Goal: Task Accomplishment & Management: Complete application form

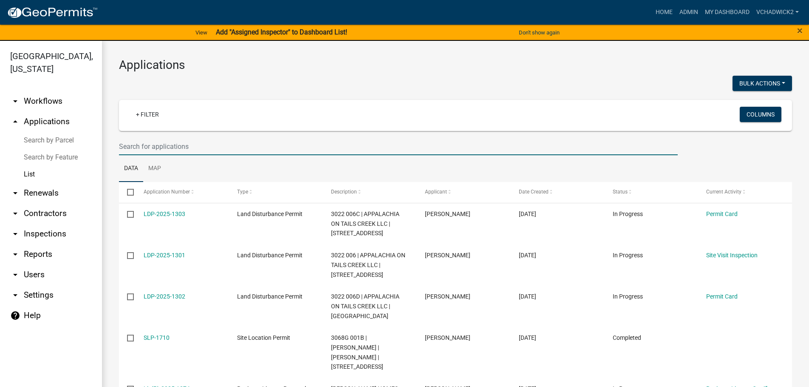
click at [193, 147] on input "text" at bounding box center [398, 146] width 559 height 17
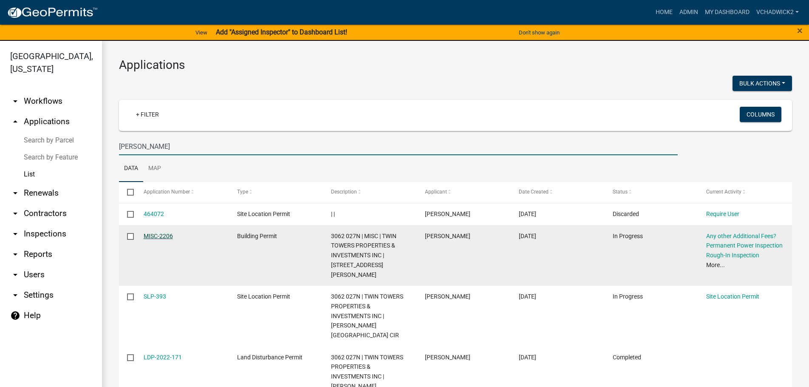
type input "[PERSON_NAME]"
click at [163, 234] on link "MISC-2206" at bounding box center [158, 235] width 29 height 7
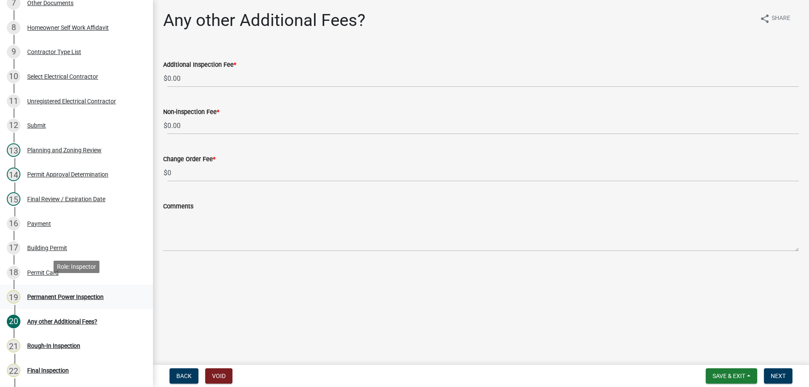
scroll to position [427, 0]
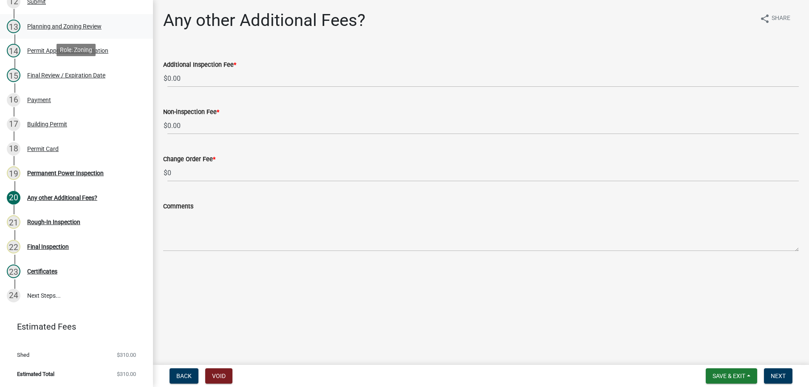
click at [60, 26] on div "Planning and Zoning Review" at bounding box center [64, 26] width 74 height 6
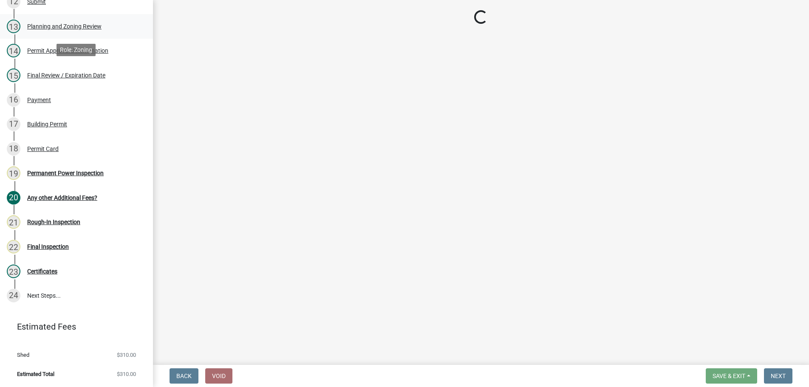
select select "d8142ddf-27f7-42b0-ba1e-04fee764576f"
select select "5ce200eb-feb1-496b-8127-7891293955f5"
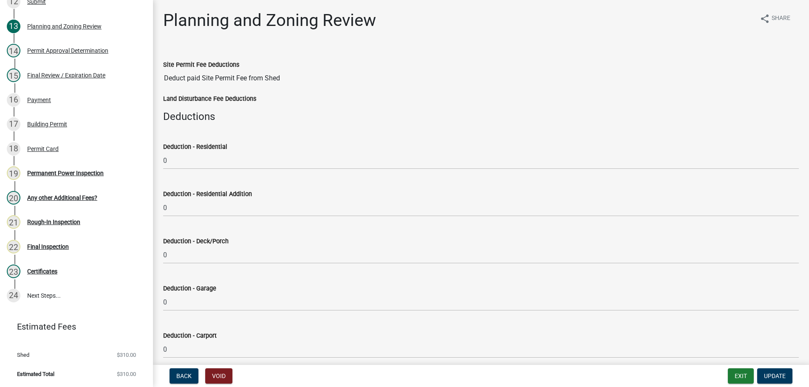
scroll to position [48, 0]
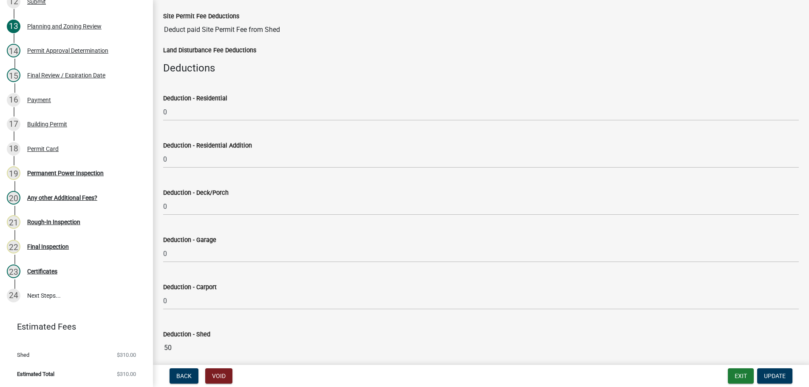
click at [441, 57] on wm-data-entity-input "Land Disturbance Fee Deductions" at bounding box center [481, 53] width 636 height 17
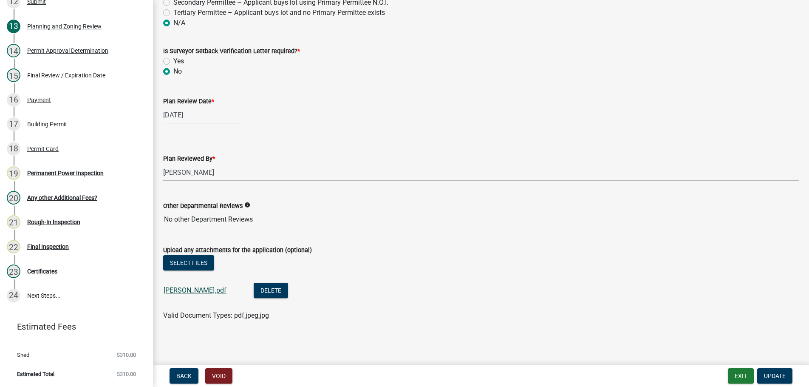
click at [167, 289] on link "[PERSON_NAME].pdf" at bounding box center [195, 290] width 63 height 8
click at [737, 370] on button "Exit" at bounding box center [741, 375] width 26 height 15
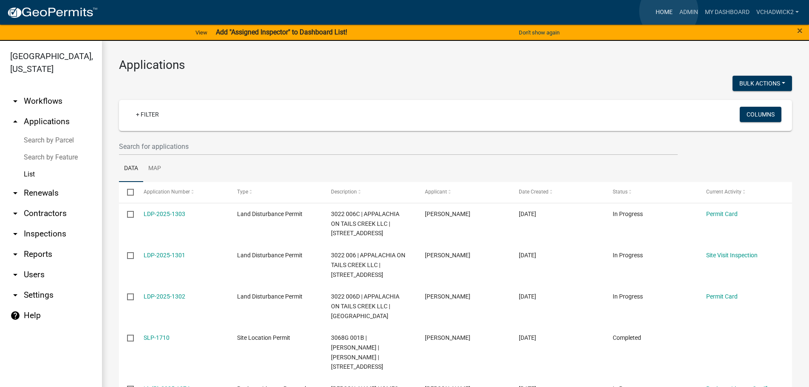
click at [669, 11] on link "Home" at bounding box center [664, 12] width 24 height 16
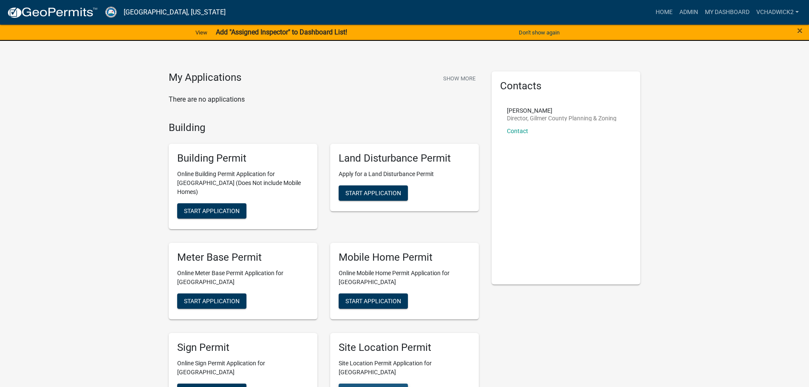
click at [362, 386] on span "Start Application" at bounding box center [373, 390] width 56 height 7
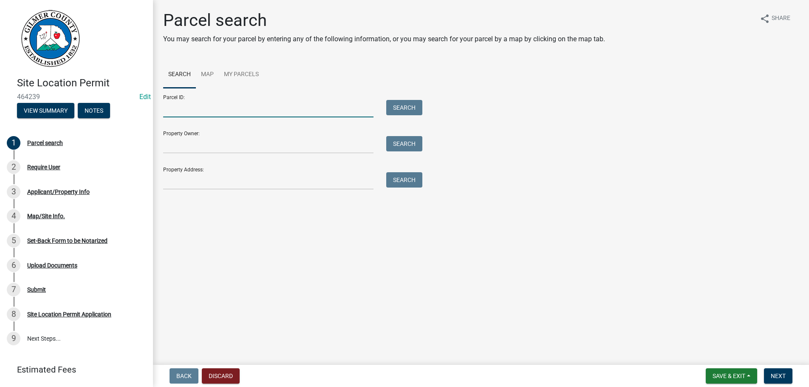
click at [184, 109] on input "Parcel ID:" at bounding box center [268, 108] width 210 height 17
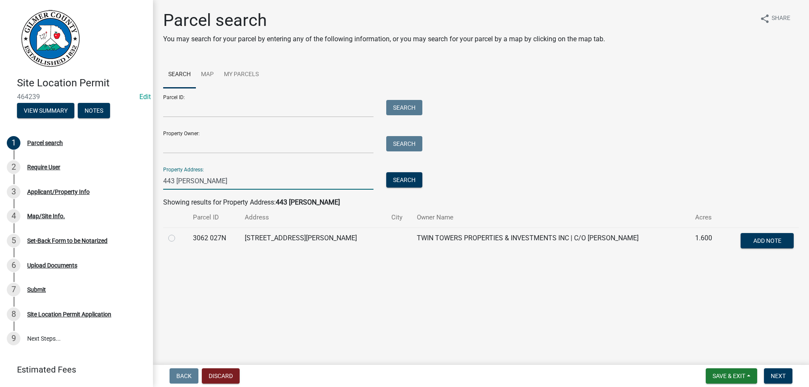
type input "443 [PERSON_NAME]"
click at [178, 233] on label at bounding box center [178, 233] width 0 height 0
click at [178, 238] on 027N "radio" at bounding box center [181, 236] width 6 height 6
radio 027N "true"
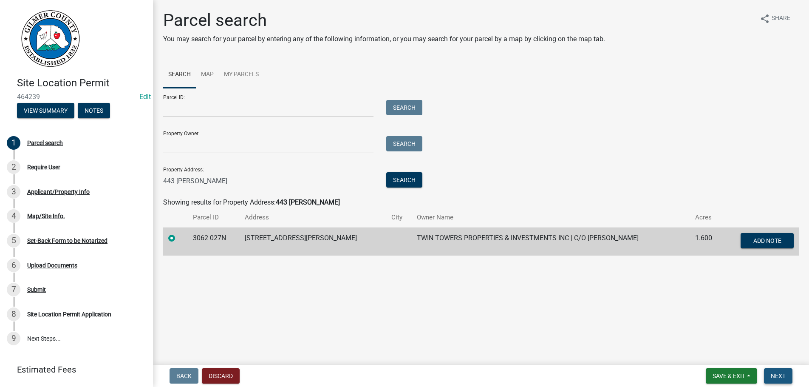
click at [774, 373] on span "Next" at bounding box center [778, 375] width 15 height 7
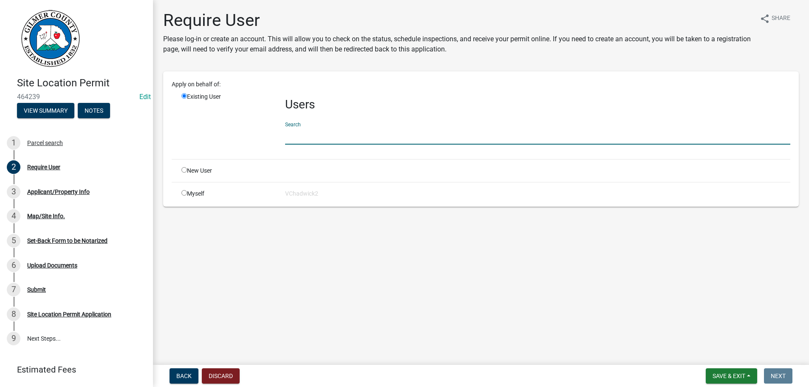
click at [326, 138] on input "text" at bounding box center [537, 135] width 505 height 17
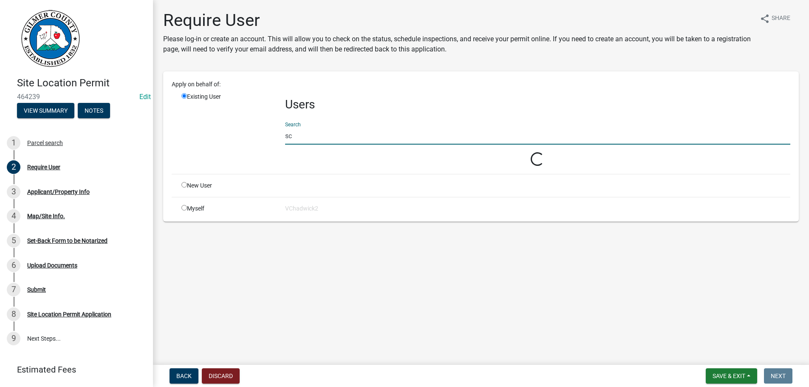
type input "s"
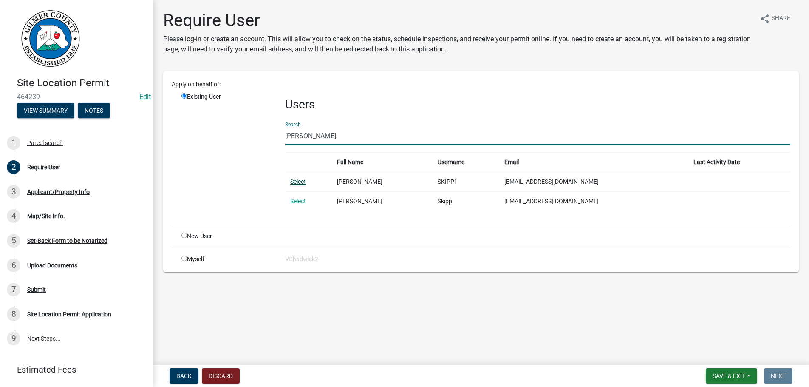
type input "[PERSON_NAME]"
click at [300, 180] on link "Select" at bounding box center [298, 181] width 16 height 7
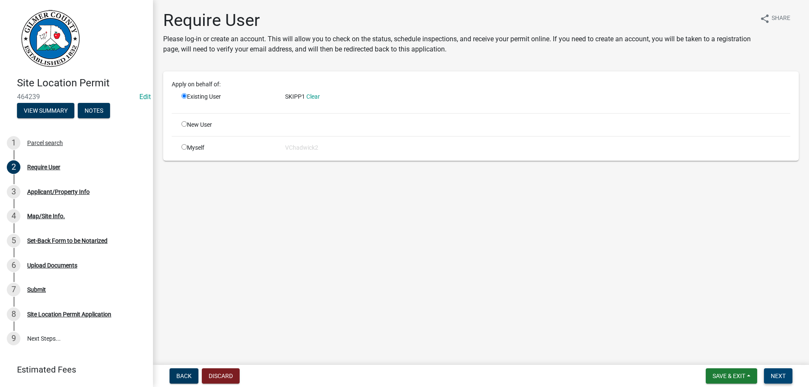
click at [778, 372] on button "Next" at bounding box center [778, 375] width 28 height 15
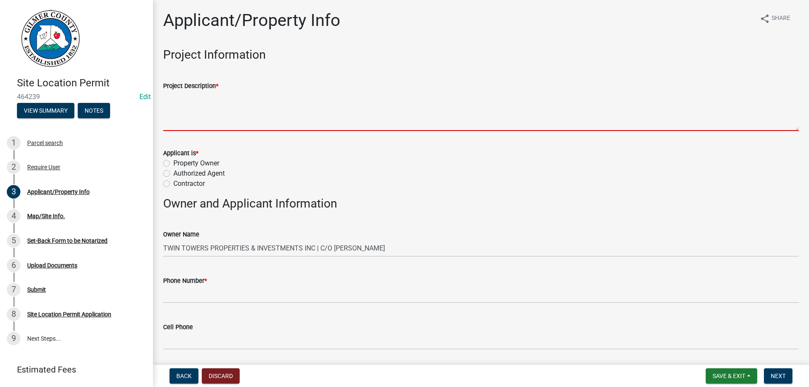
click at [211, 112] on textarea "Project Description *" at bounding box center [481, 111] width 636 height 40
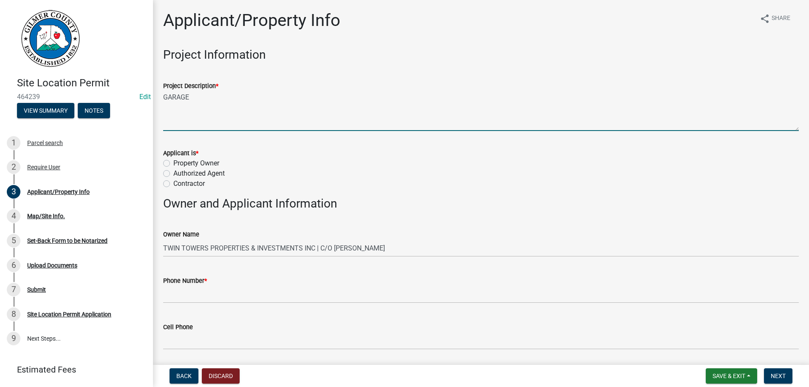
type textarea "GARAGE"
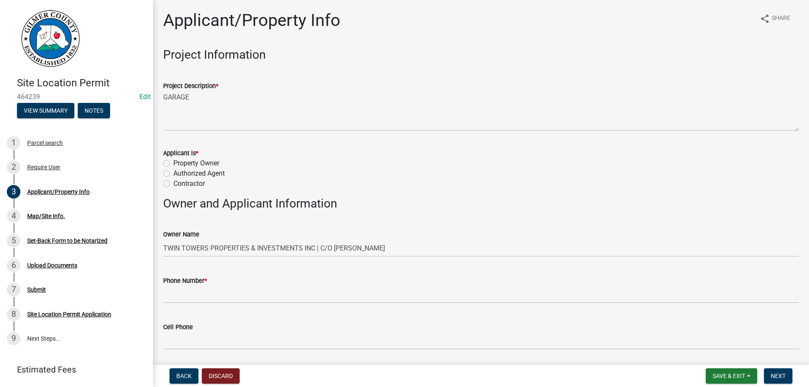
drag, startPoint x: 167, startPoint y: 161, endPoint x: 154, endPoint y: 219, distance: 59.4
click at [173, 162] on label "Property Owner" at bounding box center [196, 163] width 46 height 10
click at [173, 162] on input "Property Owner" at bounding box center [176, 161] width 6 height 6
radio input "true"
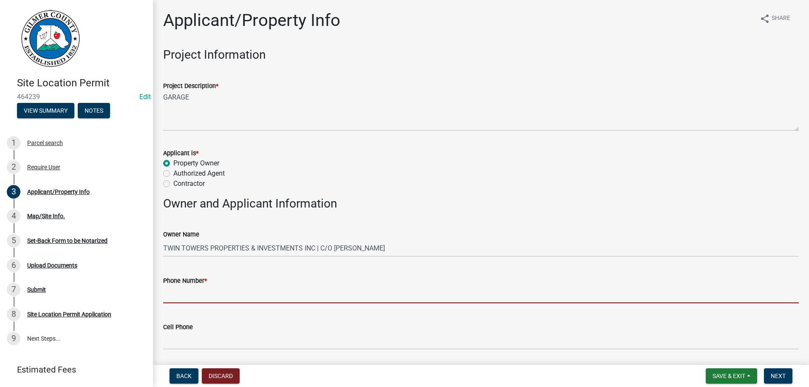
click at [206, 299] on input "Phone Number *" at bounding box center [481, 293] width 636 height 17
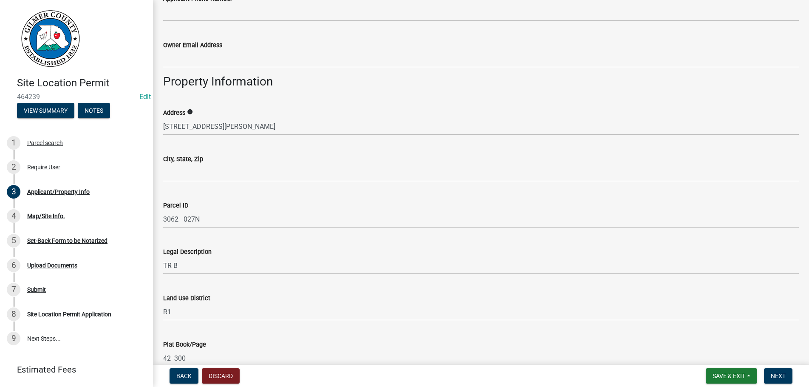
scroll to position [484, 0]
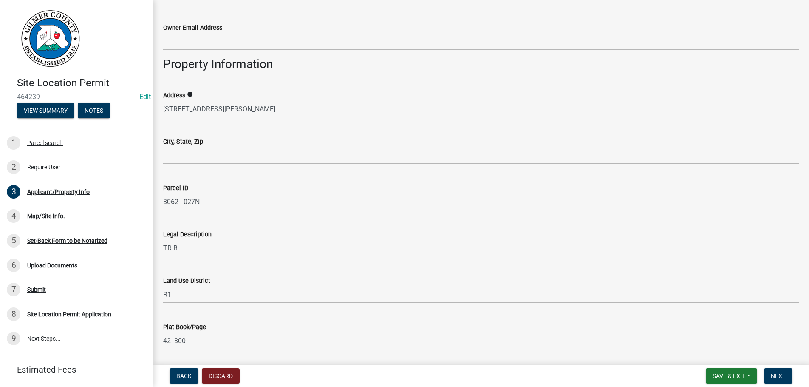
type input "[PHONE_NUMBER]"
click at [193, 165] on wm-data-entity-input "City, State, Zip" at bounding box center [481, 147] width 636 height 46
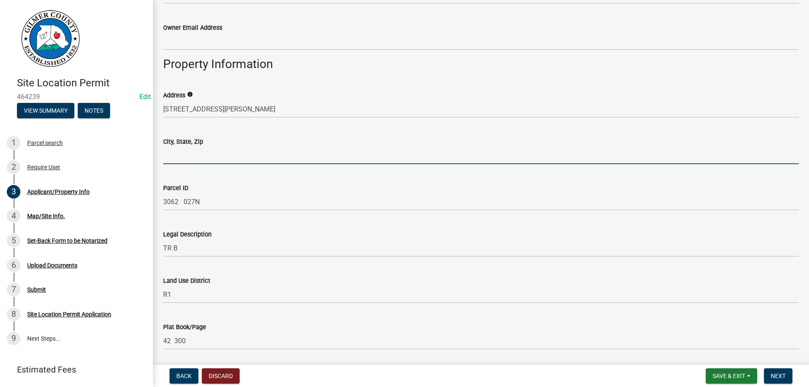
click at [193, 158] on input "City, State, Zip" at bounding box center [481, 155] width 636 height 17
type input "ELLIJAY GA 30540"
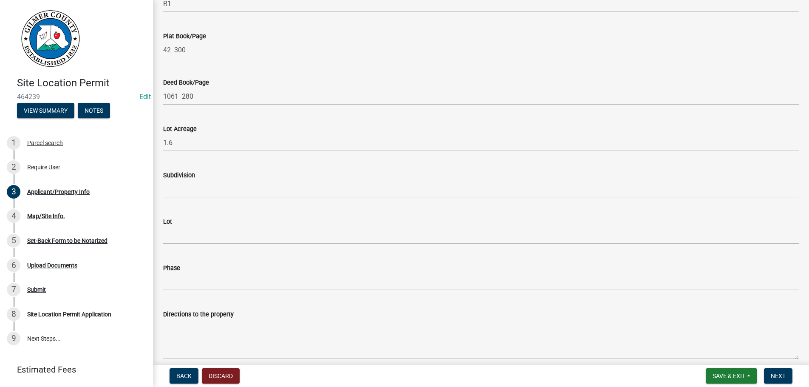
scroll to position [813, 0]
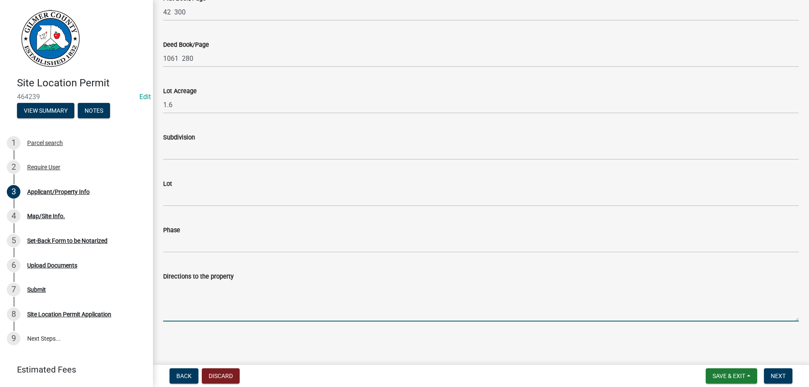
click at [202, 304] on textarea "Directions to the property" at bounding box center [481, 301] width 636 height 40
paste textarea "TAKE BOARDTOWN TO [GEOGRAPHIC_DATA], TURN LEFT ONTO [GEOGRAPHIC_DATA], GO 3.7 M…"
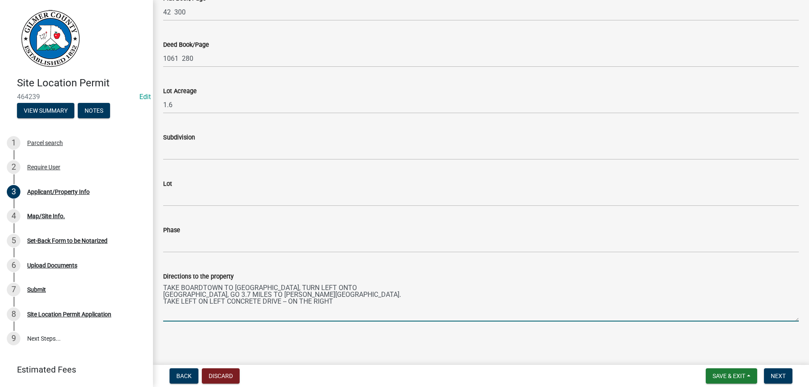
click at [181, 284] on textarea "TAKE BOARDTOWN TO [GEOGRAPHIC_DATA], TURN LEFT ONTO [GEOGRAPHIC_DATA], GO 3.7 M…" at bounding box center [481, 301] width 636 height 40
click at [271, 287] on textarea "BOARDTOWN TO [GEOGRAPHIC_DATA], TURN LEFT ONTO [GEOGRAPHIC_DATA], GO 3.7 MILES …" at bounding box center [481, 301] width 636 height 40
click at [220, 292] on textarea "BOARDTOWN TO [GEOGRAPHIC_DATA] - LT ONTO [GEOGRAPHIC_DATA], GO 3.7 MILES TO [PE…" at bounding box center [481, 301] width 636 height 40
click at [345, 294] on textarea "BOARDTOWN TO [GEOGRAPHIC_DATA] - LT ONTO [GEOGRAPHIC_DATA] - GO 3.7 MILES TO [P…" at bounding box center [481, 301] width 636 height 40
click at [224, 299] on textarea "BOARDTOWN TO [GEOGRAPHIC_DATA] - LT ONTO [GEOGRAPHIC_DATA] - GO 3.7 MILES TO [P…" at bounding box center [481, 301] width 636 height 40
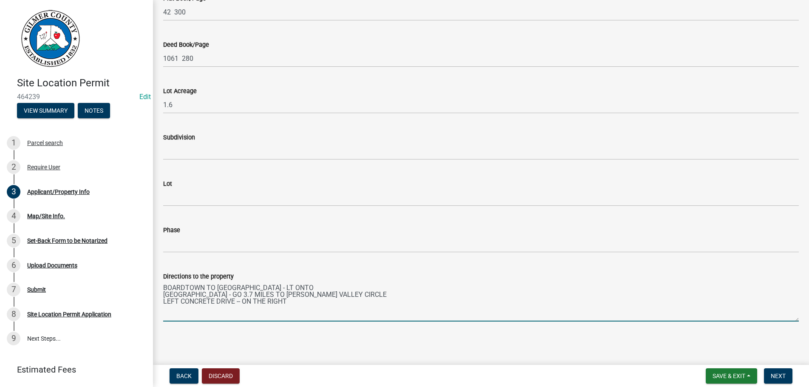
click at [217, 285] on textarea "BOARDTOWN TO [GEOGRAPHIC_DATA] - LT ONTO [GEOGRAPHIC_DATA] - GO 3.7 MILES TO [P…" at bounding box center [481, 301] width 636 height 40
type textarea "BOARDTOWN - FLAT BRANCH RD - LT ONTO [GEOGRAPHIC_DATA] - GO 3.7 MILES TO [PERSO…"
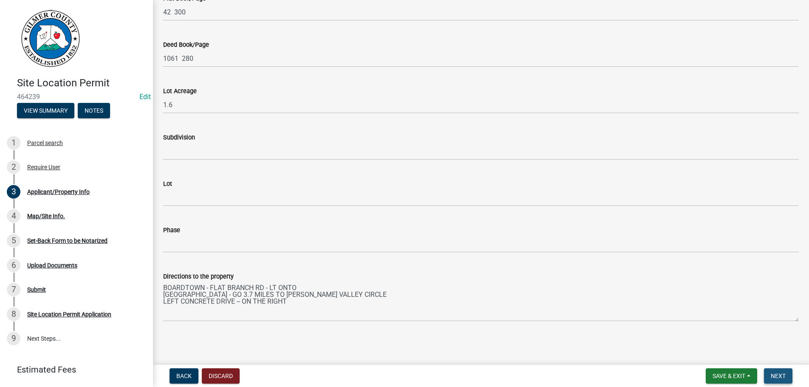
click at [775, 376] on span "Next" at bounding box center [778, 375] width 15 height 7
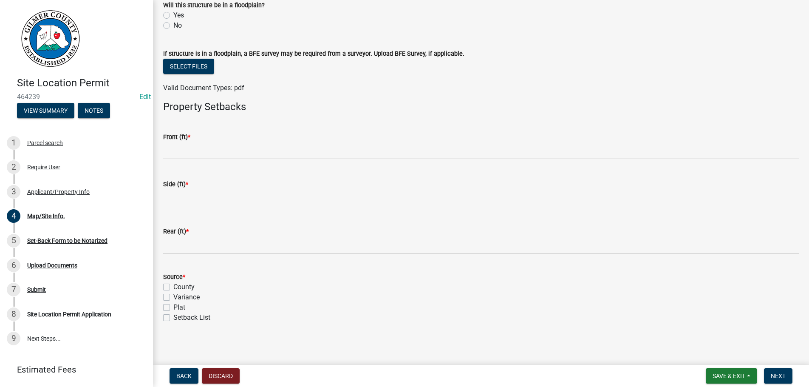
scroll to position [300, 0]
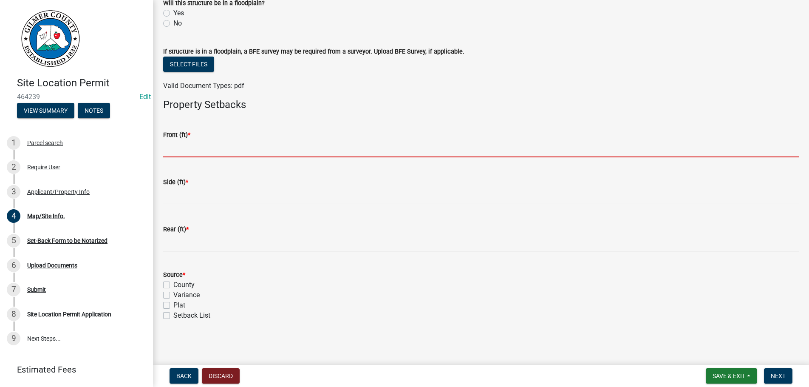
click at [203, 147] on input "text" at bounding box center [481, 148] width 636 height 17
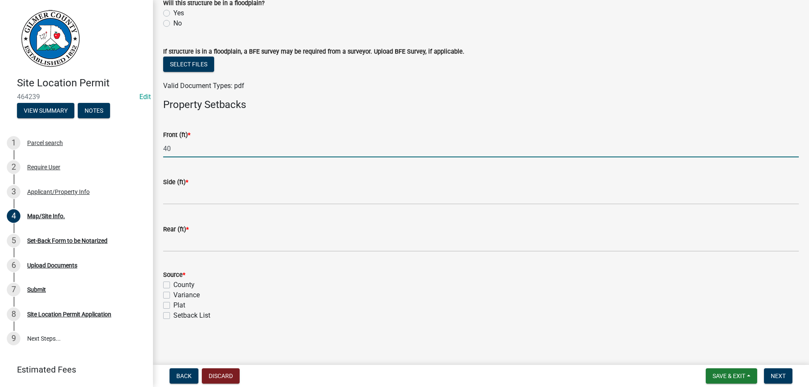
type input "40"
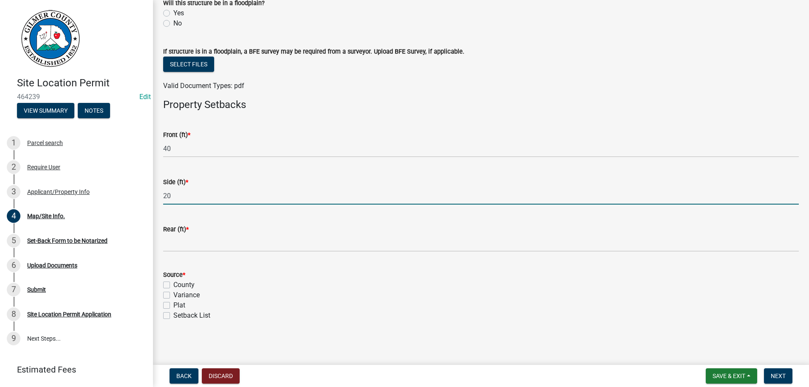
type input "20"
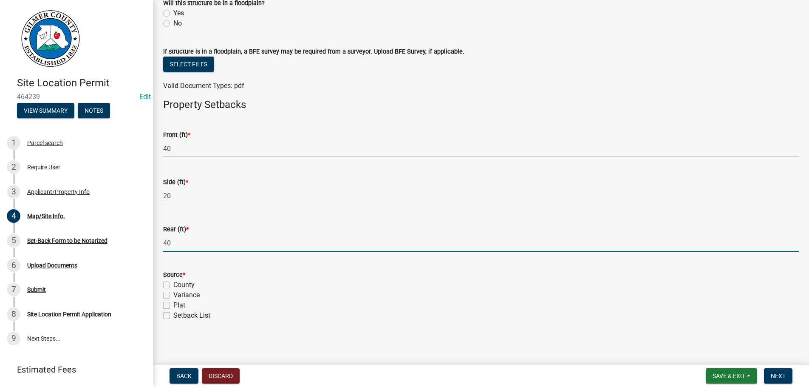
type input "40"
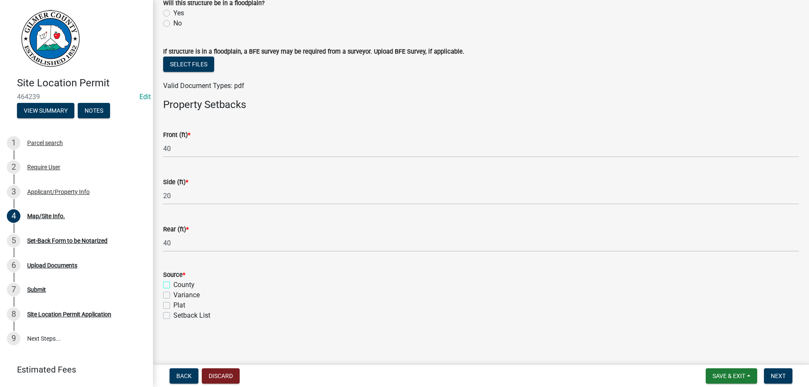
click at [173, 280] on input "County" at bounding box center [176, 283] width 6 height 6
checkbox input "true"
checkbox input "false"
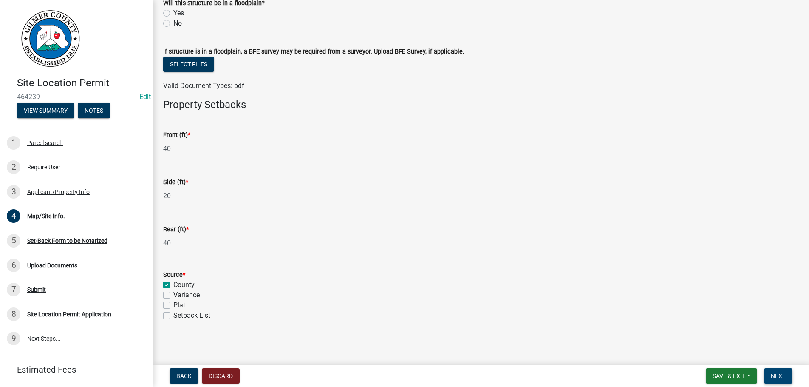
click at [783, 378] on span "Next" at bounding box center [778, 375] width 15 height 7
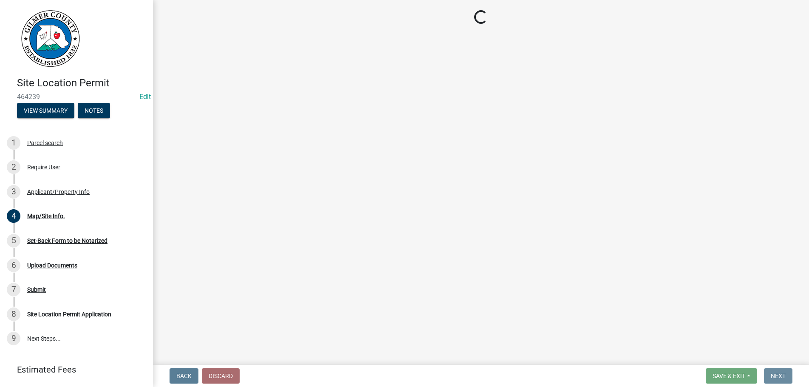
scroll to position [0, 0]
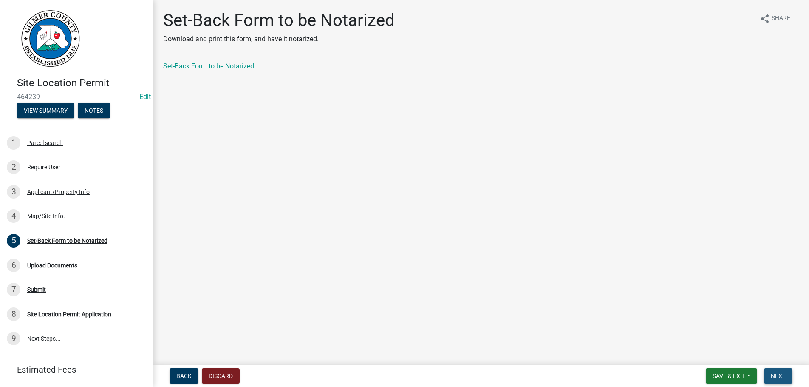
click at [773, 374] on span "Next" at bounding box center [778, 375] width 15 height 7
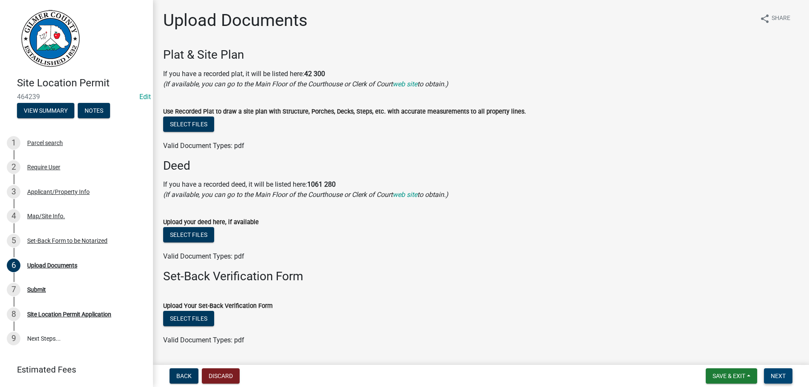
click at [773, 374] on span "Next" at bounding box center [778, 375] width 15 height 7
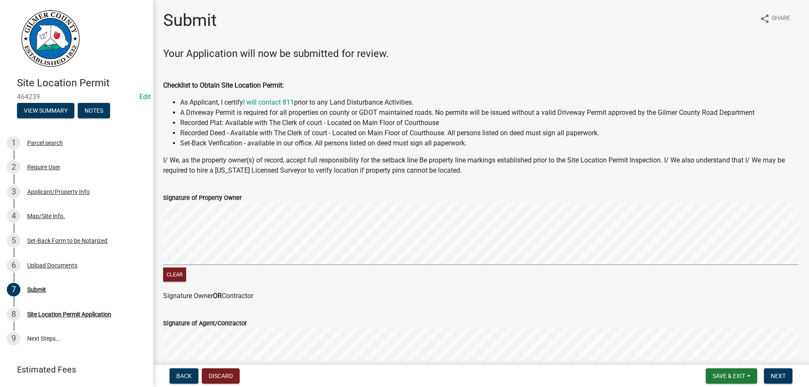
scroll to position [173, 0]
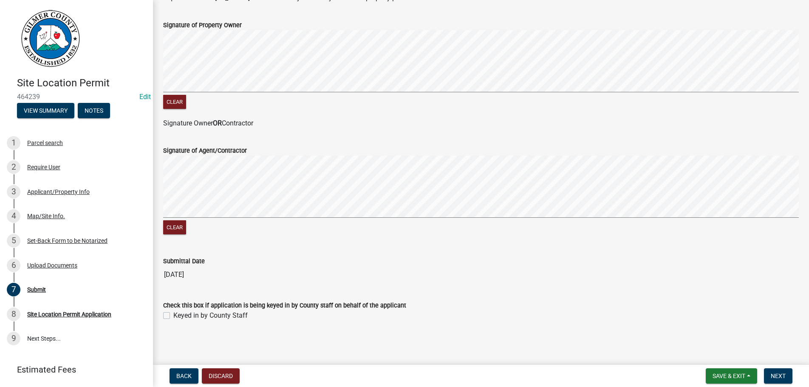
click at [173, 315] on label "Keyed in by County Staff" at bounding box center [210, 315] width 74 height 10
click at [173, 315] on input "Keyed in by County Staff" at bounding box center [176, 313] width 6 height 6
checkbox input "true"
click at [780, 375] on span "Next" at bounding box center [778, 375] width 15 height 7
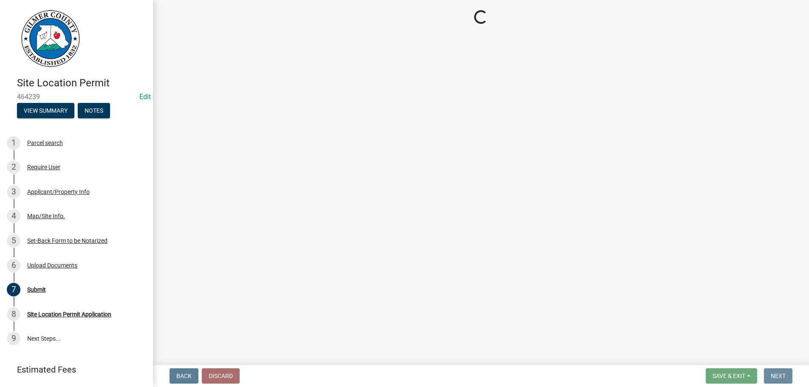
scroll to position [0, 0]
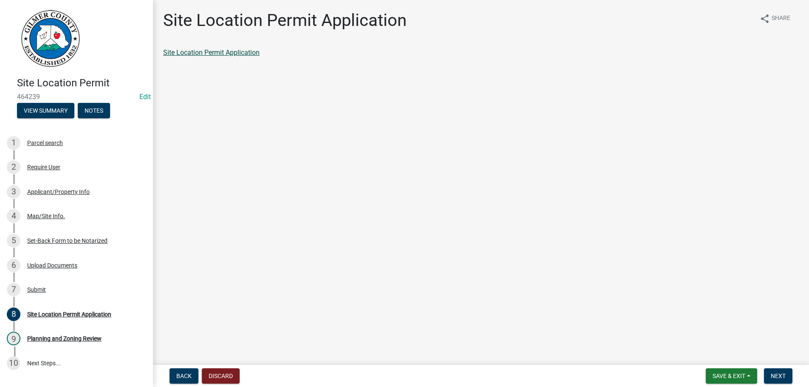
click at [209, 54] on link "Site Location Permit Application" at bounding box center [211, 52] width 96 height 8
click at [775, 373] on span "Next" at bounding box center [778, 375] width 15 height 7
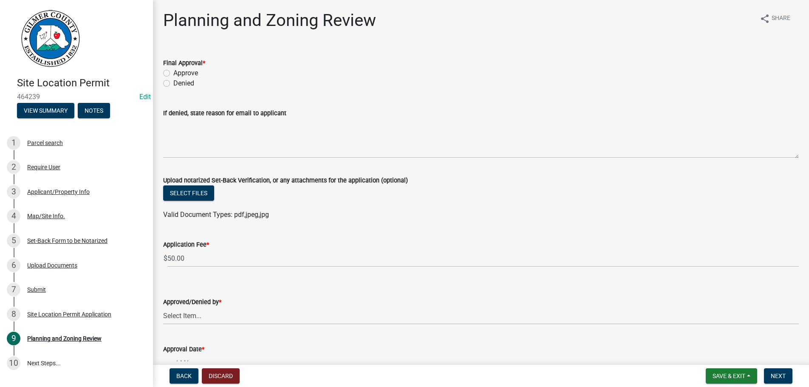
click at [173, 72] on label "Approve" at bounding box center [185, 73] width 25 height 10
click at [173, 72] on input "Approve" at bounding box center [176, 71] width 6 height 6
radio input "true"
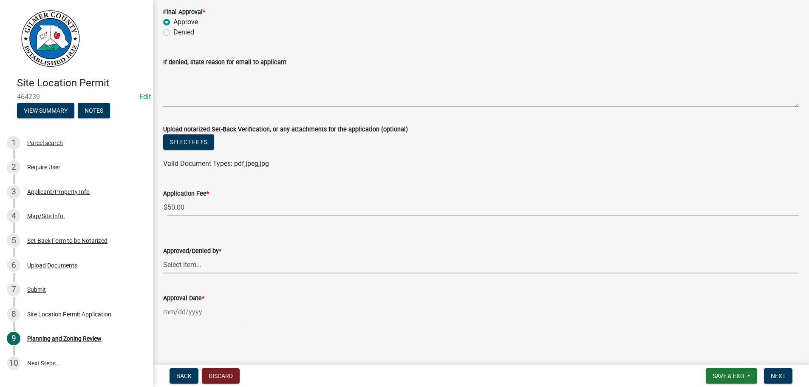
click at [163, 256] on select "Select Item... [PERSON_NAME] [PERSON_NAME] [PERSON_NAME] [PERSON_NAME] [PERSON_…" at bounding box center [481, 264] width 636 height 17
click option "[PERSON_NAME]" at bounding box center [0, 0] width 0 height 0
select select "b44f7338-8171-40f4-83dd-b8ba3065c966"
select select "8"
select select "2025"
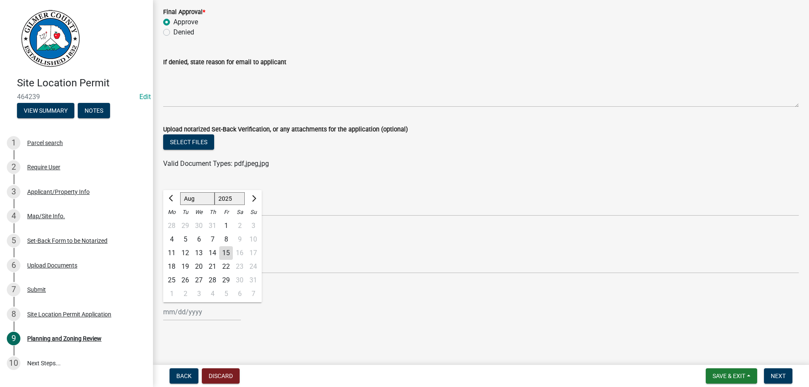
type input "[DATE]"
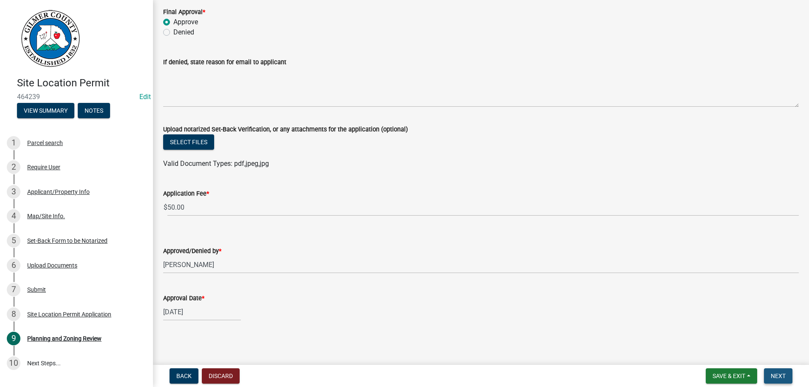
click at [781, 370] on button "Next" at bounding box center [778, 375] width 28 height 15
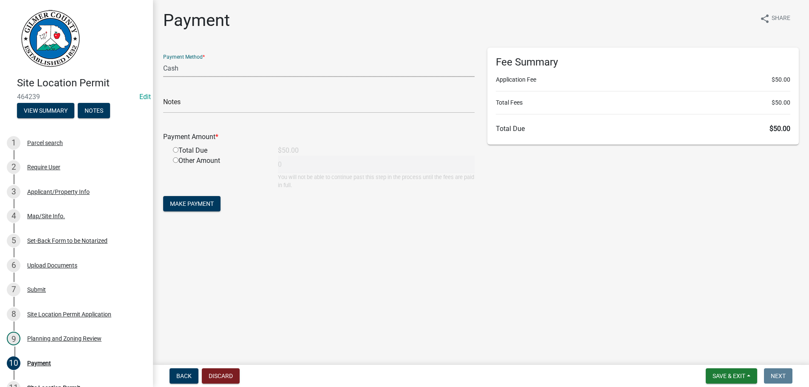
click at [163, 59] on select "Credit Card POS Check Cash" at bounding box center [318, 67] width 311 height 17
select select "1: 0"
click option "Check" at bounding box center [0, 0] width 0 height 0
click at [221, 104] on input "text" at bounding box center [318, 104] width 311 height 17
type input "130"
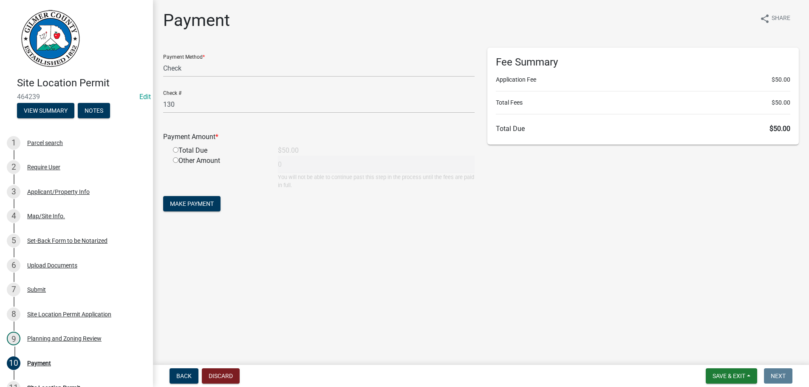
click at [173, 147] on input "radio" at bounding box center [176, 150] width 6 height 6
radio input "true"
type input "50"
click at [163, 196] on button "Make Payment" at bounding box center [191, 203] width 57 height 15
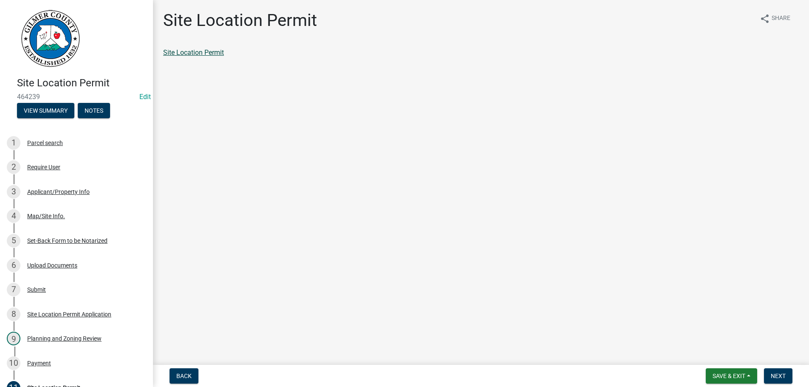
click at [185, 54] on link "Site Location Permit" at bounding box center [193, 52] width 61 height 8
click at [782, 373] on span "Next" at bounding box center [778, 375] width 15 height 7
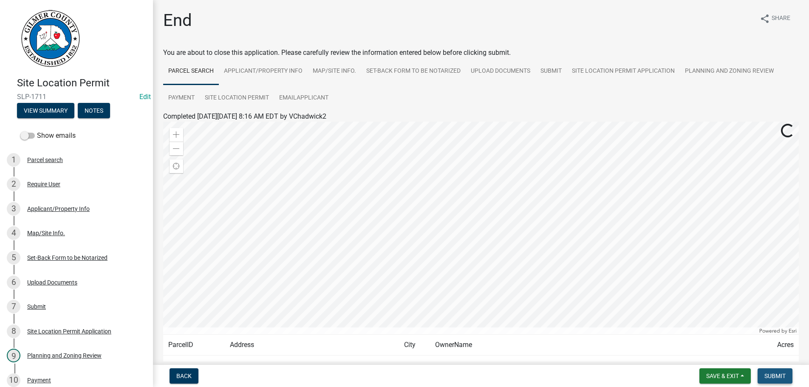
click at [782, 373] on span "Submit" at bounding box center [774, 375] width 21 height 7
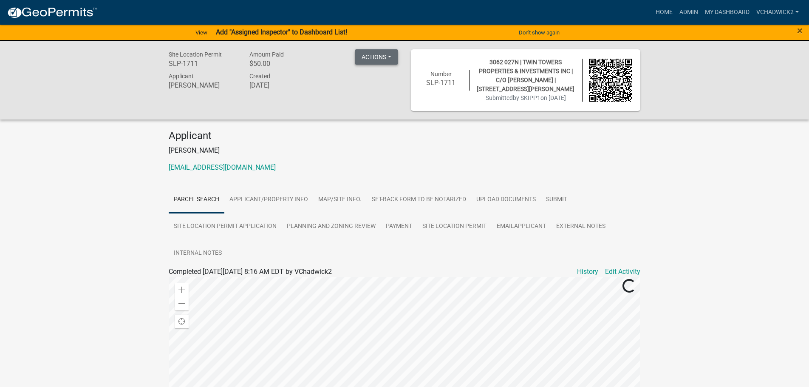
click at [372, 56] on button "Actions" at bounding box center [376, 56] width 43 height 15
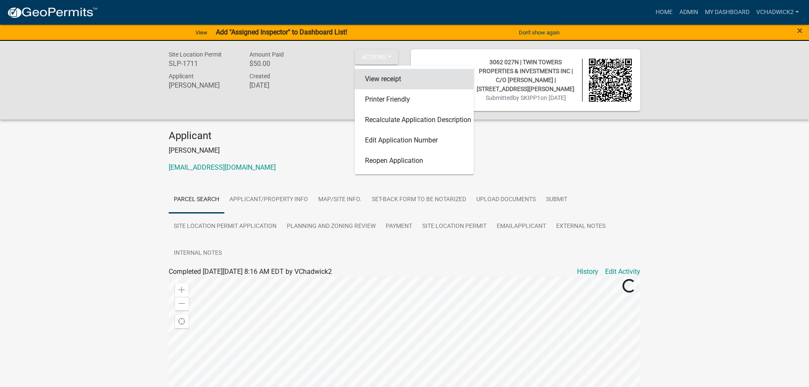
click at [376, 79] on link "View receipt" at bounding box center [414, 79] width 119 height 20
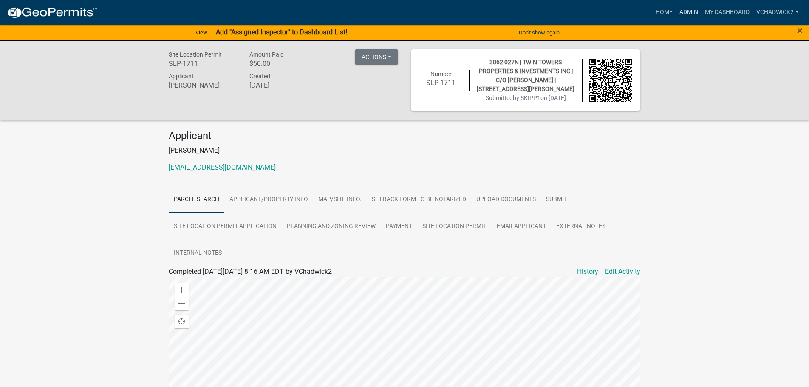
click at [689, 11] on link "Admin" at bounding box center [688, 12] width 25 height 16
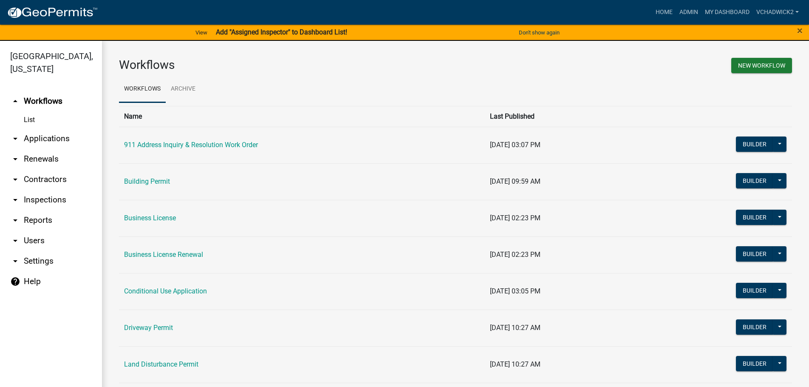
click at [48, 135] on link "arrow_drop_down Applications" at bounding box center [51, 138] width 102 height 20
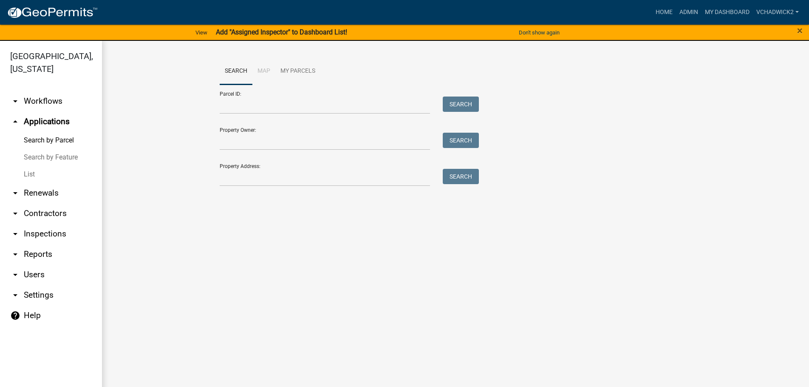
click at [27, 175] on link "List" at bounding box center [51, 174] width 102 height 17
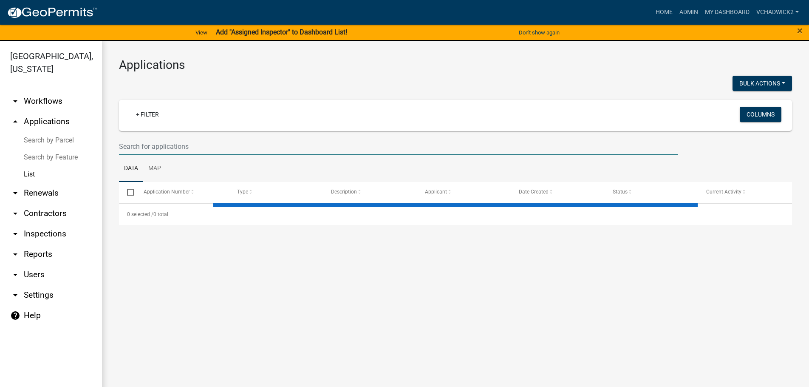
click at [224, 147] on input "text" at bounding box center [398, 146] width 559 height 17
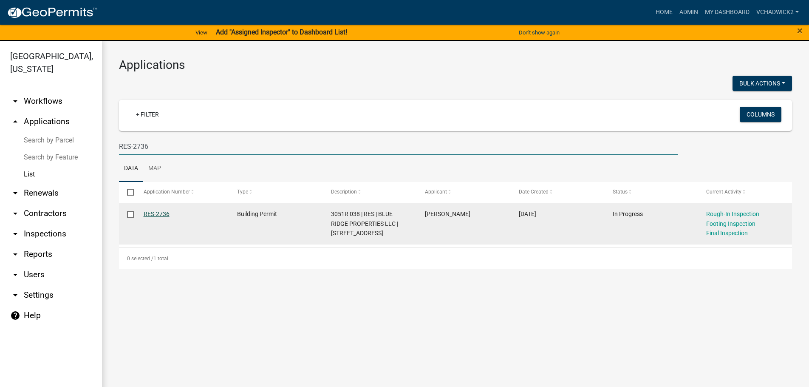
type input "RES-2736"
click at [155, 215] on link "RES-2736" at bounding box center [157, 213] width 26 height 7
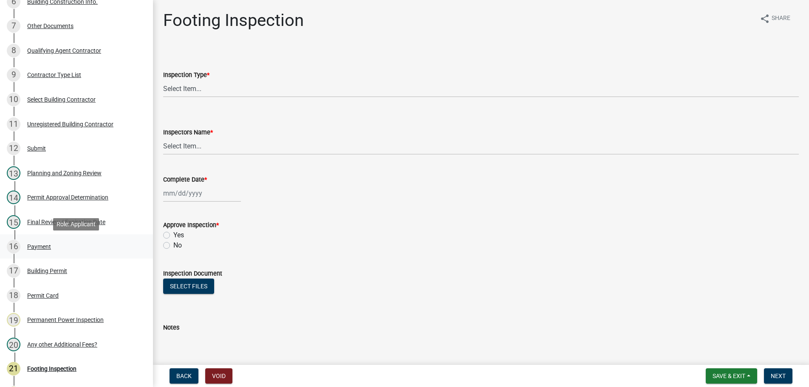
scroll to position [303, 0]
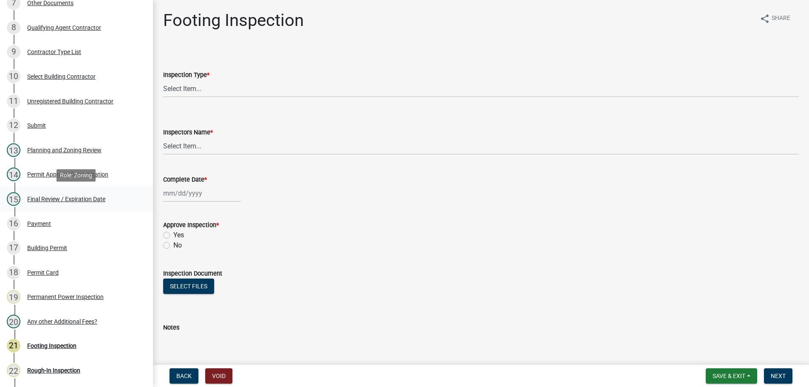
click at [50, 199] on div "Final Review / Expiration Date" at bounding box center [66, 199] width 78 height 6
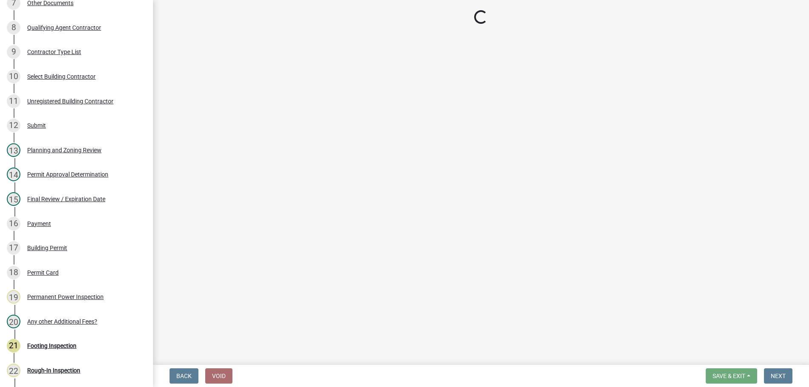
select select "b44f7338-8171-40f4-83dd-b8ba3065c966"
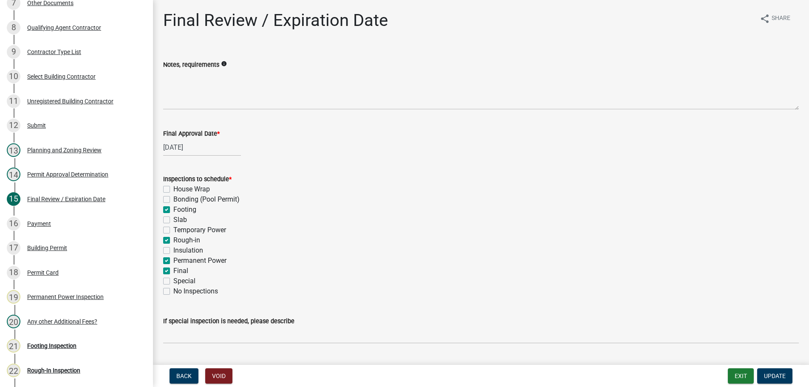
click at [173, 210] on label "Footing" at bounding box center [184, 209] width 23 height 10
click at [173, 210] on input "Footing" at bounding box center [176, 207] width 6 height 6
checkbox input "false"
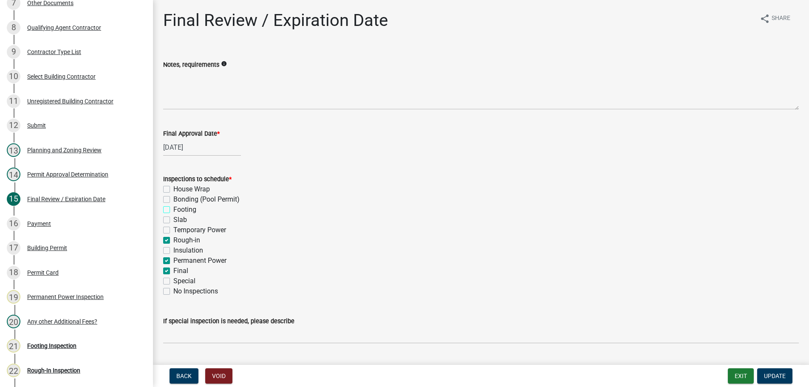
checkbox input "false"
checkbox input "true"
checkbox input "false"
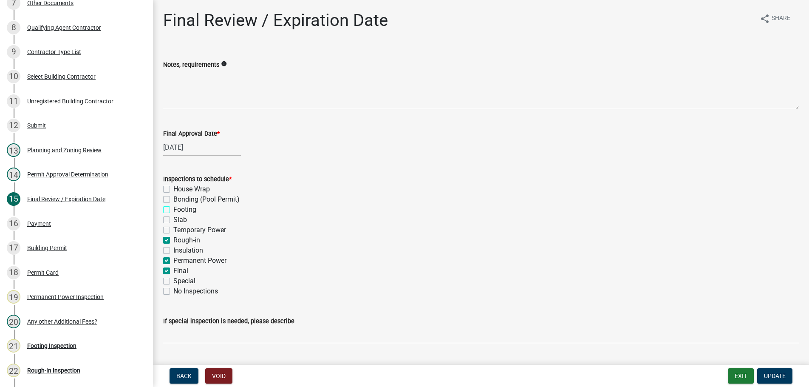
checkbox input "true"
checkbox input "false"
click at [173, 238] on label "Rough-in" at bounding box center [186, 240] width 27 height 10
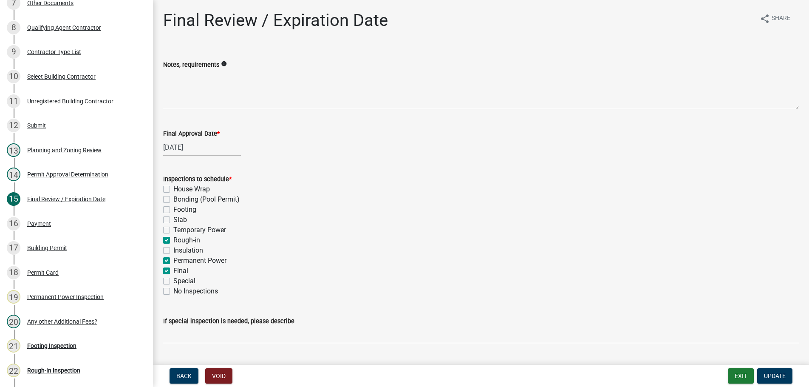
click at [173, 238] on input "Rough-in" at bounding box center [176, 238] width 6 height 6
checkbox input "false"
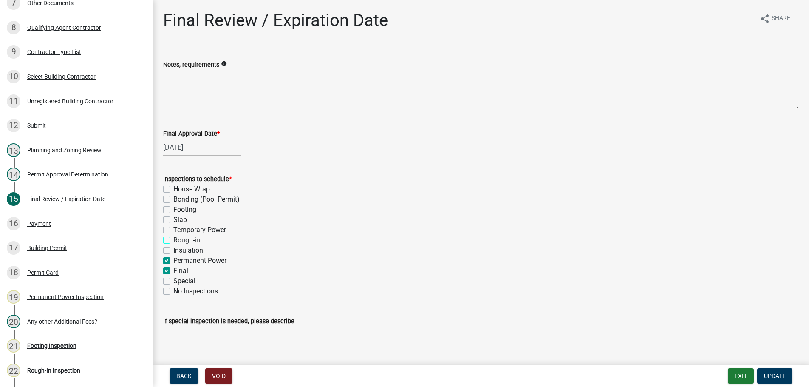
checkbox input "false"
checkbox input "true"
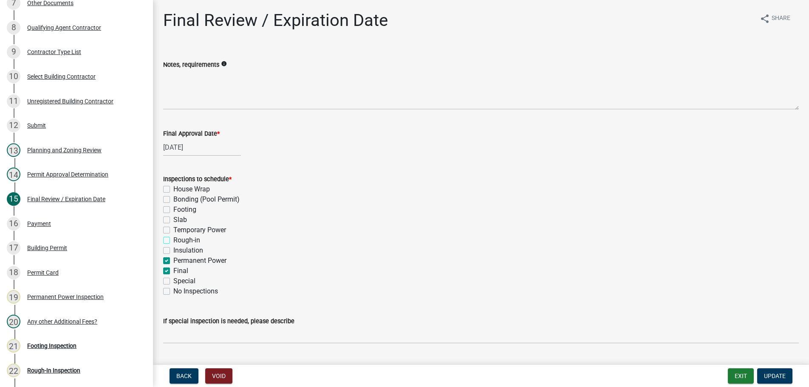
checkbox input "true"
checkbox input "false"
drag, startPoint x: 166, startPoint y: 260, endPoint x: 193, endPoint y: 274, distance: 31.0
click at [173, 260] on label "Permanent Power" at bounding box center [199, 260] width 53 height 10
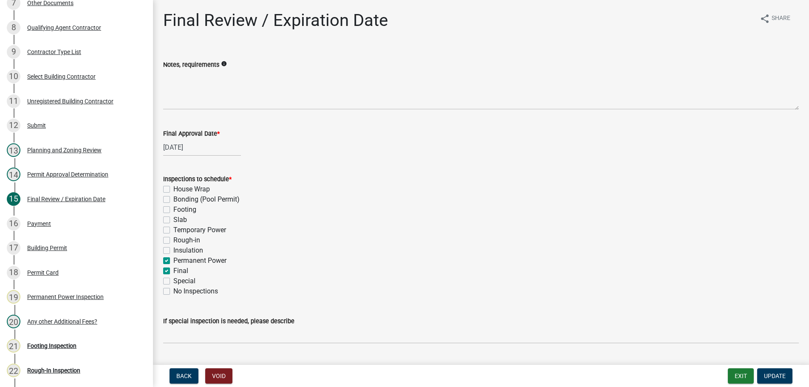
click at [173, 260] on input "Permanent Power" at bounding box center [176, 258] width 6 height 6
checkbox input "false"
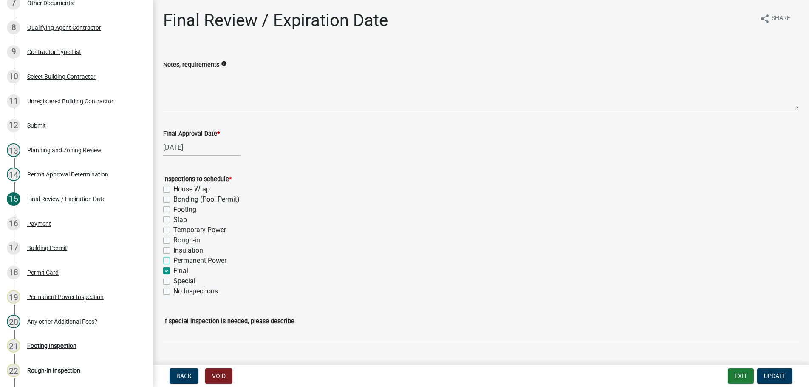
checkbox input "false"
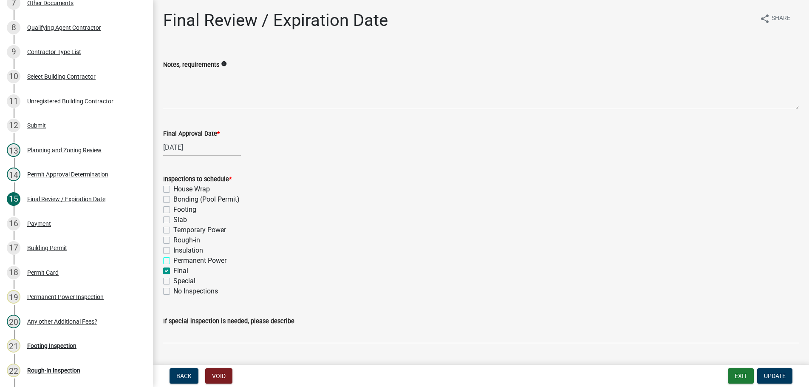
checkbox input "true"
checkbox input "false"
click at [770, 376] on span "Update" at bounding box center [775, 375] width 22 height 7
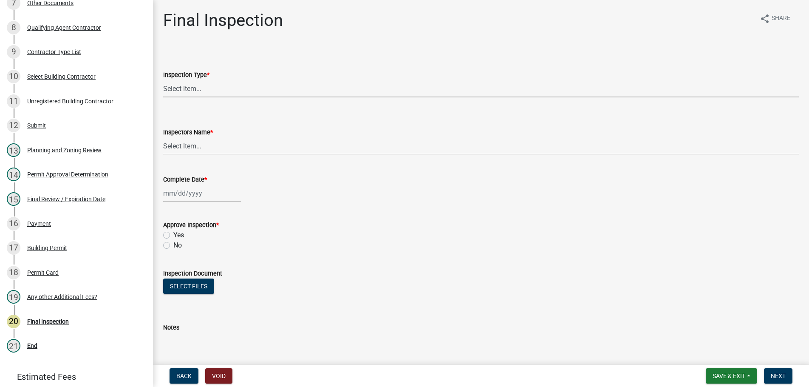
click at [163, 80] on select "Select Item... Final" at bounding box center [481, 88] width 636 height 17
click option "Final" at bounding box center [0, 0] width 0 height 0
select select "895eead6-d784-4fdc-a4a3-66a9075c153d"
click at [163, 137] on select "Select Item... [PERSON_NAME] ([PERSON_NAME]) [PERSON_NAME] ([PERSON_NAME]) Engi…" at bounding box center [481, 145] width 636 height 17
select select "8dfc8809-68b2-4bc3-a0d1-6f7e000e7487"
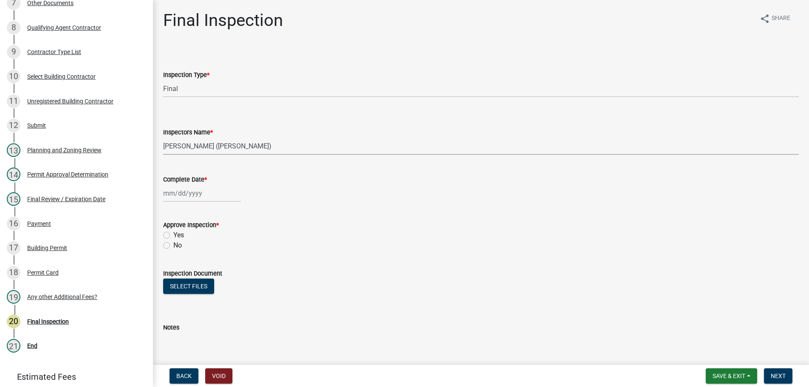
click option "[PERSON_NAME] ([PERSON_NAME])" at bounding box center [0, 0] width 0 height 0
select select "8"
select select "2025"
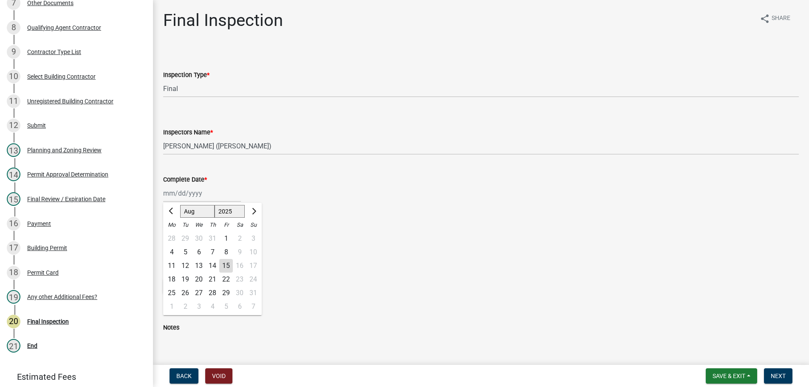
click at [208, 193] on input "Complete Date *" at bounding box center [202, 192] width 78 height 17
click at [223, 263] on div "15" at bounding box center [226, 266] width 14 height 14
type input "[DATE]"
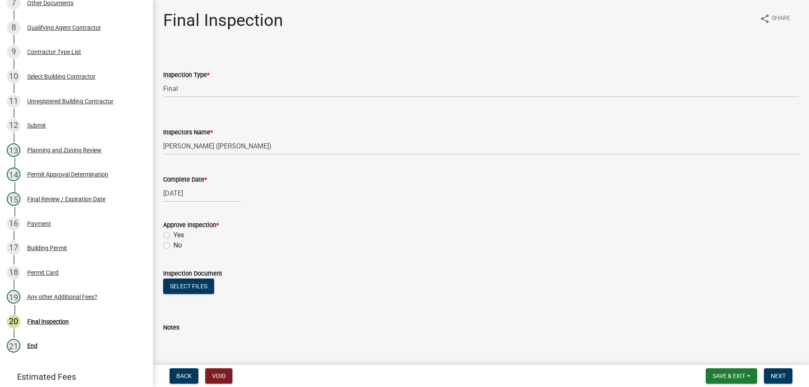
click at [173, 233] on label "Yes" at bounding box center [178, 235] width 11 height 10
click at [173, 233] on input "Yes" at bounding box center [176, 233] width 6 height 6
radio input "true"
click at [777, 370] on button "Next" at bounding box center [778, 375] width 28 height 15
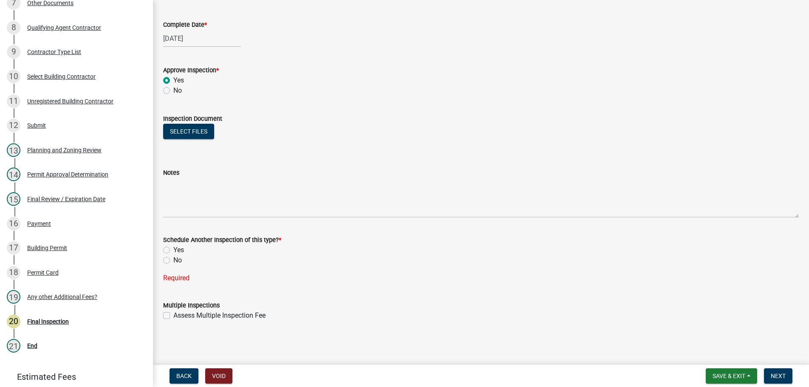
click at [173, 260] on label "No" at bounding box center [177, 260] width 8 height 10
click at [173, 260] on input "No" at bounding box center [176, 258] width 6 height 6
radio input "true"
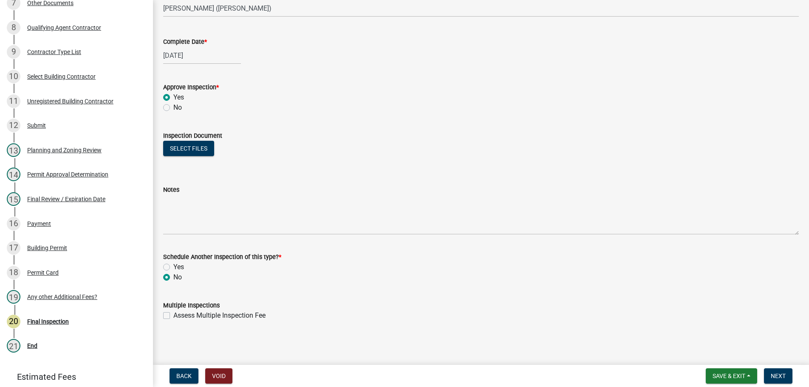
scroll to position [138, 0]
click at [777, 374] on span "Next" at bounding box center [778, 375] width 15 height 7
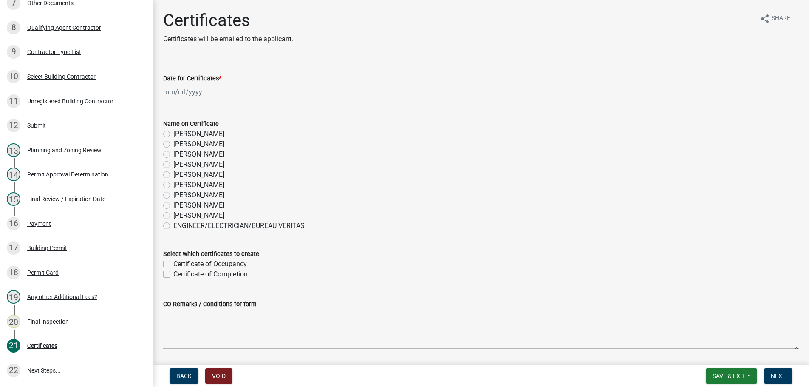
click at [216, 95] on input "Date for Certificates *" at bounding box center [202, 91] width 78 height 17
select select "8"
select select "2025"
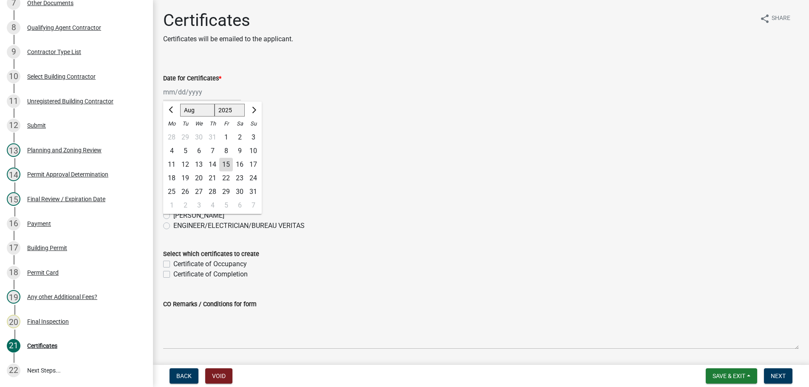
click at [223, 160] on div "15" at bounding box center [226, 165] width 14 height 14
type input "[DATE]"
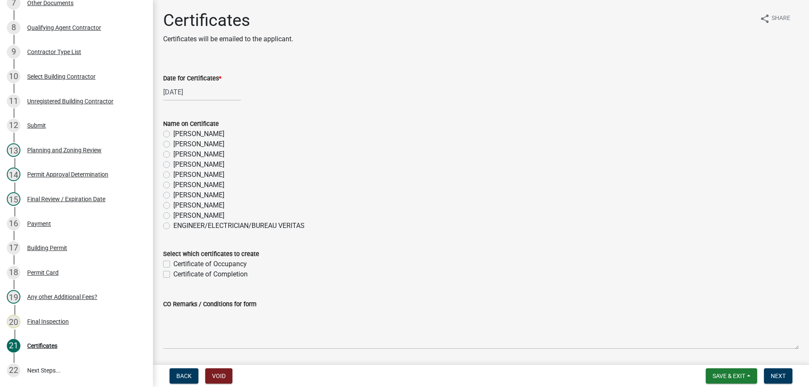
click at [173, 193] on label "[PERSON_NAME]" at bounding box center [198, 195] width 51 height 10
click at [173, 193] on input "[PERSON_NAME]" at bounding box center [176, 193] width 6 height 6
radio input "true"
click at [173, 262] on label "Certificate of Occupancy" at bounding box center [209, 264] width 73 height 10
click at [173, 262] on input "Certificate of Occupancy" at bounding box center [176, 262] width 6 height 6
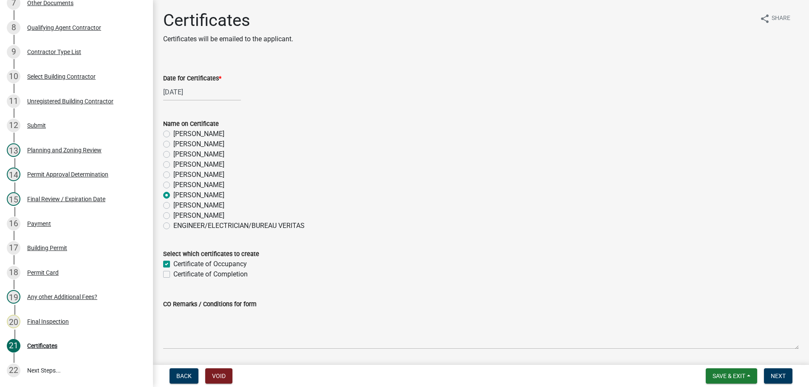
checkbox input "true"
checkbox input "false"
click at [778, 373] on span "Next" at bounding box center [778, 375] width 15 height 7
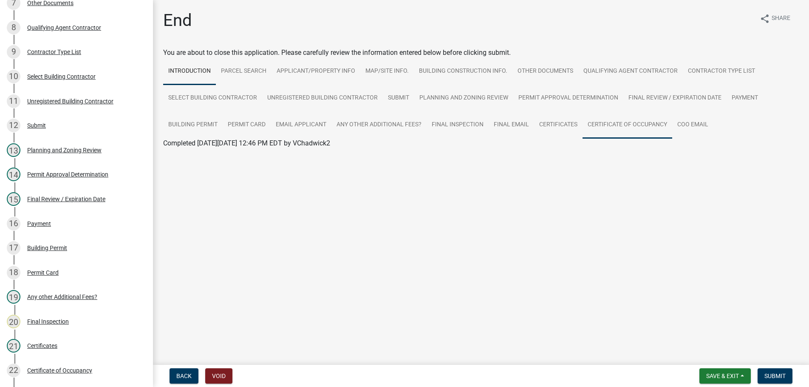
click at [606, 124] on link "Certificate of Occupancy" at bounding box center [627, 124] width 90 height 27
click at [200, 152] on link "Certificate of Occupancy" at bounding box center [199, 153] width 73 height 8
click at [772, 373] on span "Submit" at bounding box center [774, 375] width 21 height 7
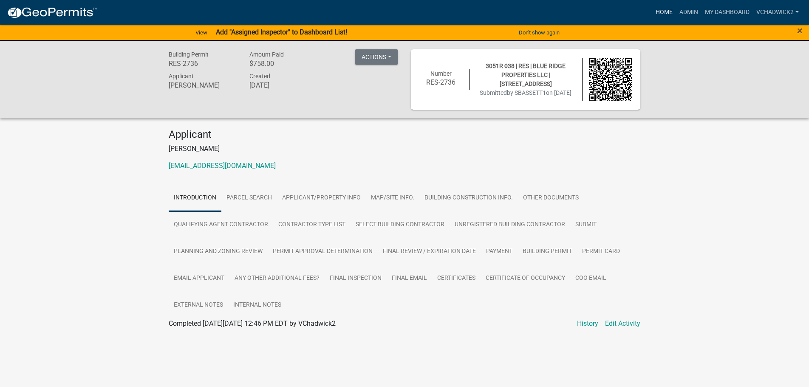
click at [661, 8] on link "Home" at bounding box center [664, 12] width 24 height 16
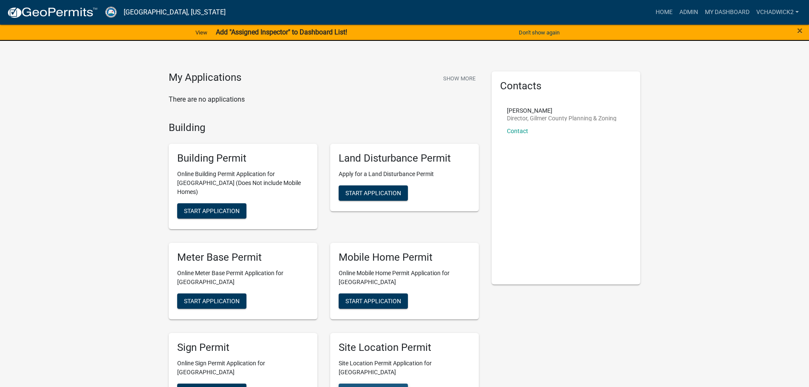
click at [382, 386] on span "Start Application" at bounding box center [373, 390] width 56 height 7
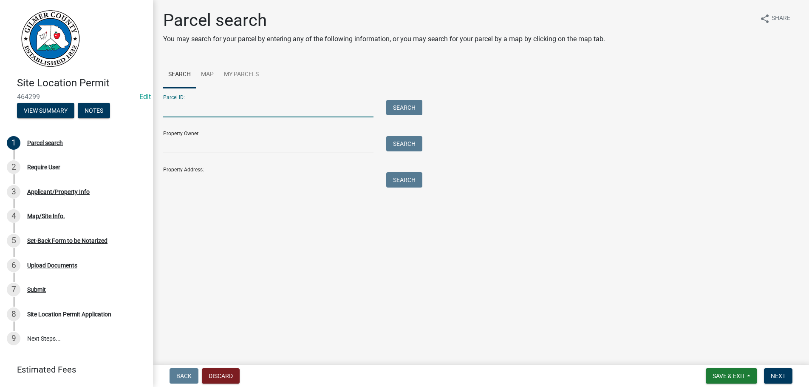
click at [198, 103] on input "Parcel ID:" at bounding box center [268, 108] width 210 height 17
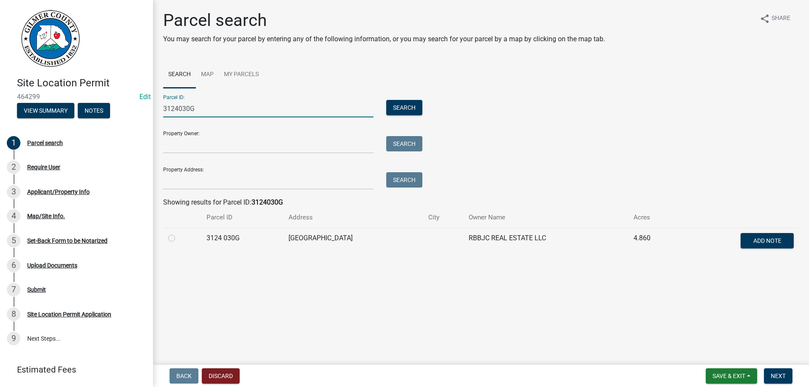
type input "3124030G"
click at [178, 233] on label at bounding box center [178, 233] width 0 height 0
click at [178, 238] on 030G "radio" at bounding box center [181, 236] width 6 height 6
radio 030G "true"
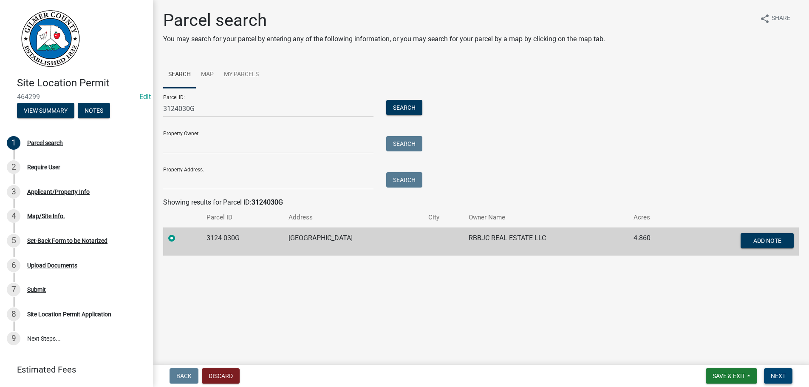
click at [780, 373] on span "Next" at bounding box center [778, 375] width 15 height 7
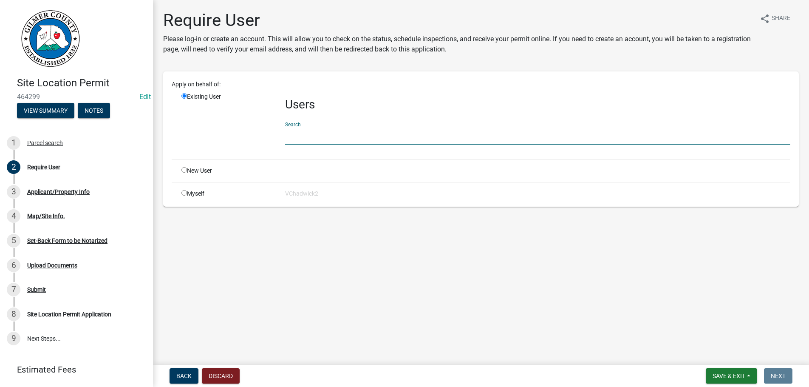
click at [332, 140] on input "text" at bounding box center [537, 135] width 505 height 17
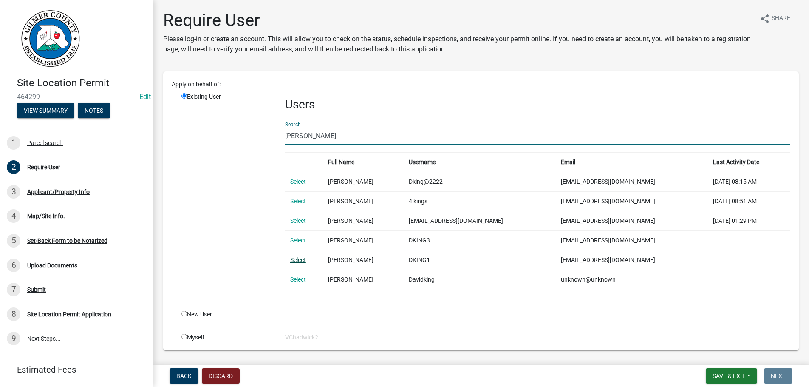
type input "[PERSON_NAME]"
click at [297, 258] on link "Select" at bounding box center [298, 259] width 16 height 7
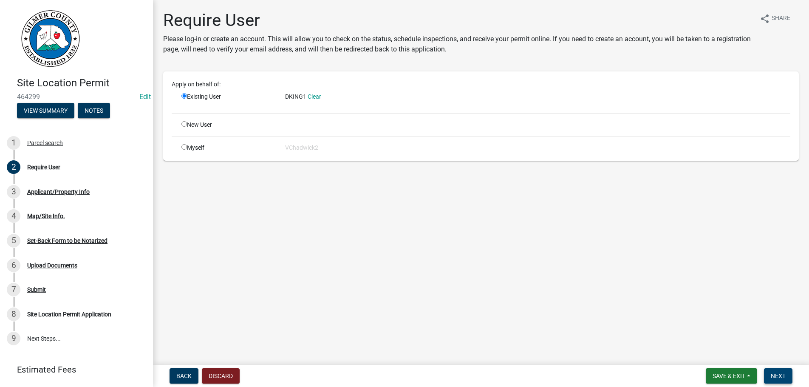
click at [775, 375] on span "Next" at bounding box center [778, 375] width 15 height 7
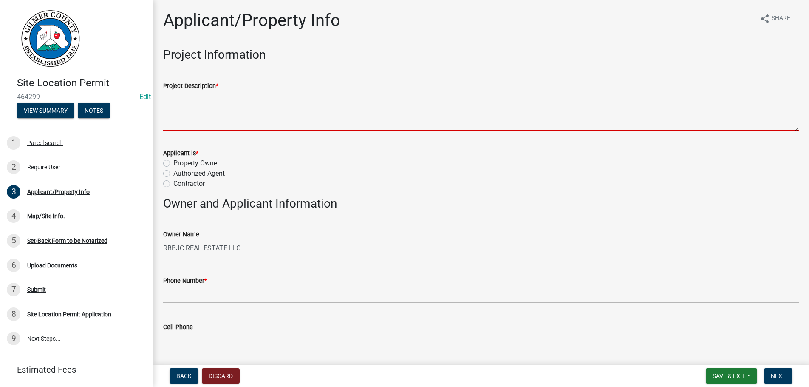
click at [228, 98] on textarea "Project Description *" at bounding box center [481, 111] width 636 height 40
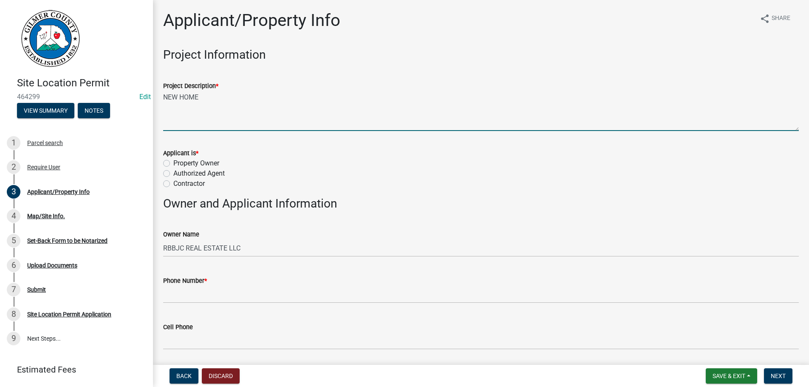
type textarea "NEW HOME"
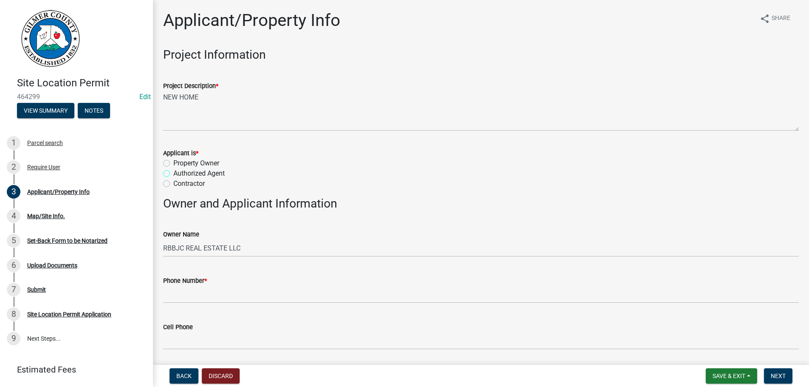
click at [173, 168] on input "Authorized Agent" at bounding box center [176, 171] width 6 height 6
radio input "true"
click at [173, 178] on input "Contractor" at bounding box center [176, 181] width 6 height 6
radio input "true"
click at [173, 178] on input "Contractor" at bounding box center [176, 181] width 6 height 6
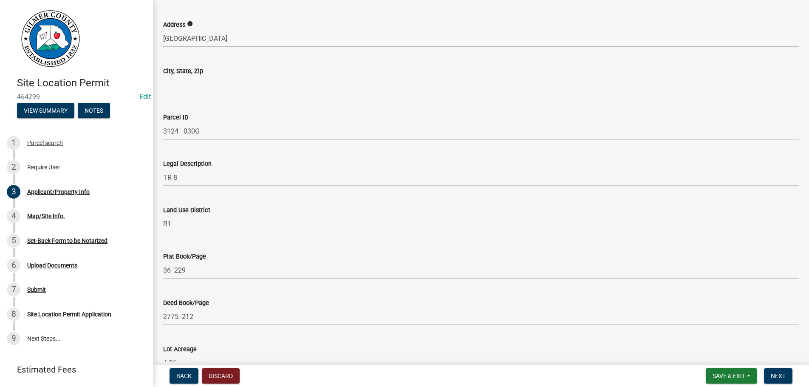
scroll to position [581, 0]
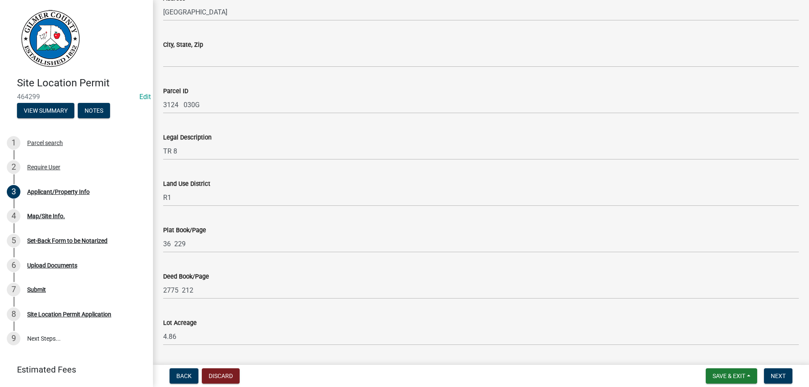
type input "[PHONE_NUMBER]"
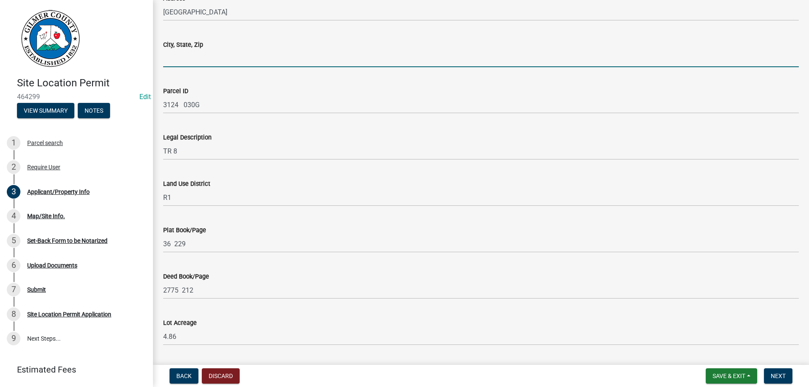
drag, startPoint x: 207, startPoint y: 58, endPoint x: 759, endPoint y: 1, distance: 554.7
click at [208, 58] on input "City, State, Zip" at bounding box center [481, 58] width 636 height 17
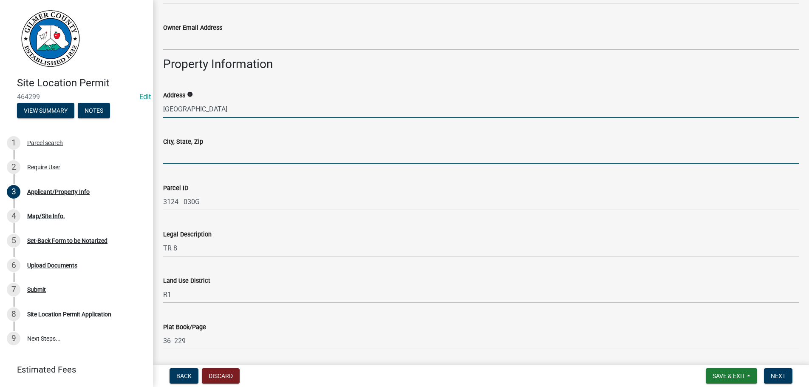
click at [164, 108] on input "[GEOGRAPHIC_DATA]" at bounding box center [481, 108] width 636 height 17
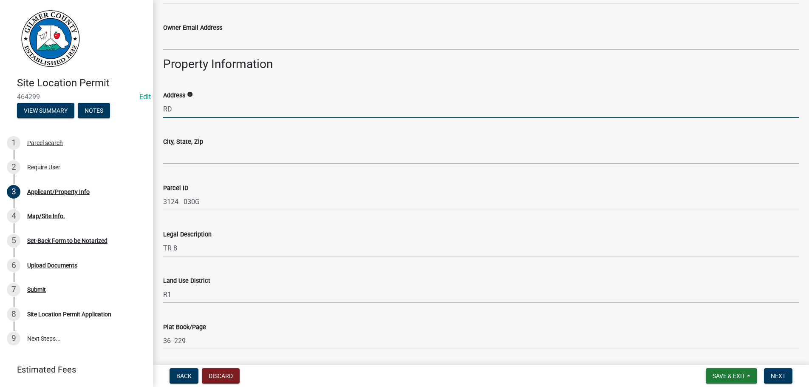
type input "D"
type input "1006 [PERSON_NAME] CIRCLE"
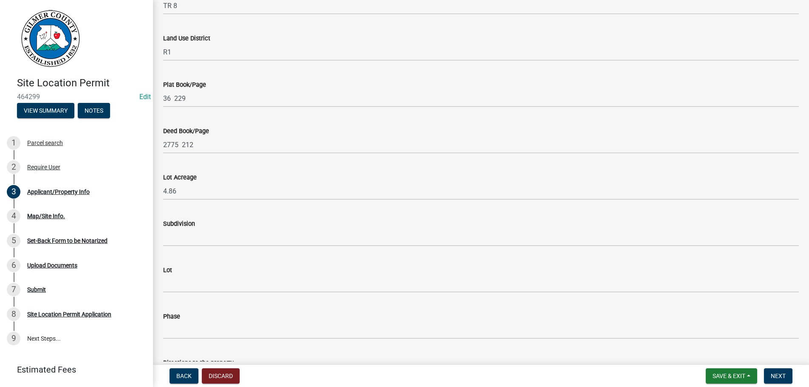
scroll to position [813, 0]
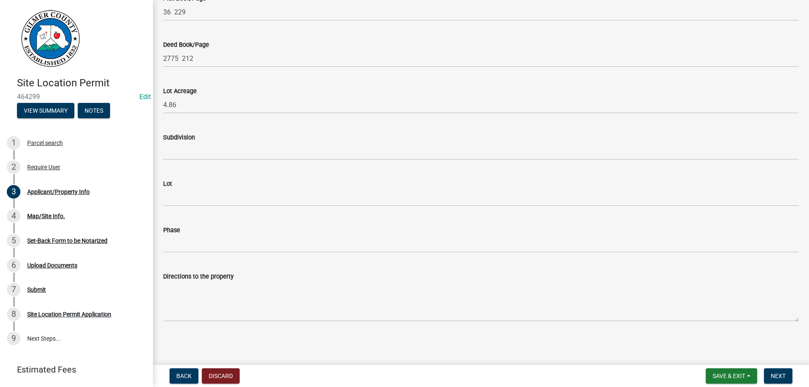
type input "ELLIJAY GA 30536"
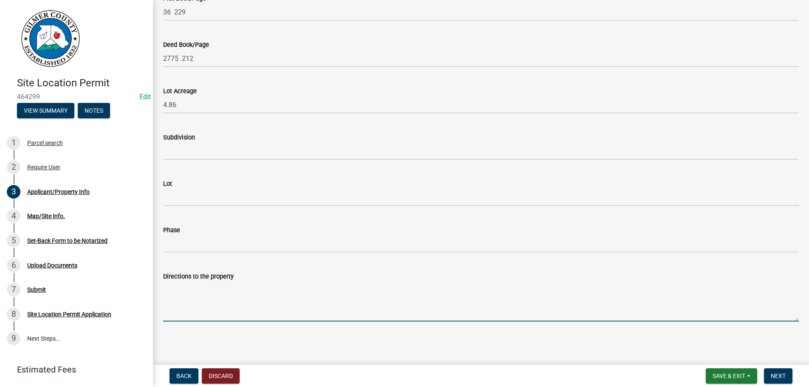
click at [203, 288] on textarea "Directions to the property" at bounding box center [481, 301] width 636 height 40
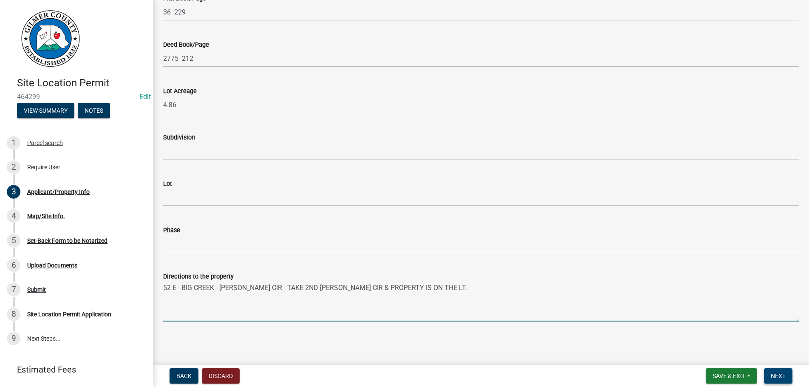
type textarea "52 E - BIG CREEK - [PERSON_NAME] CIR - TAKE 2ND [PERSON_NAME] CIR & PROPERTY IS…"
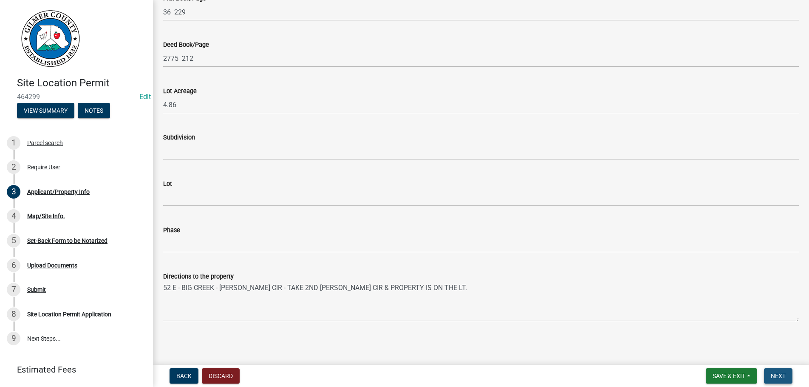
click at [772, 377] on span "Next" at bounding box center [778, 375] width 15 height 7
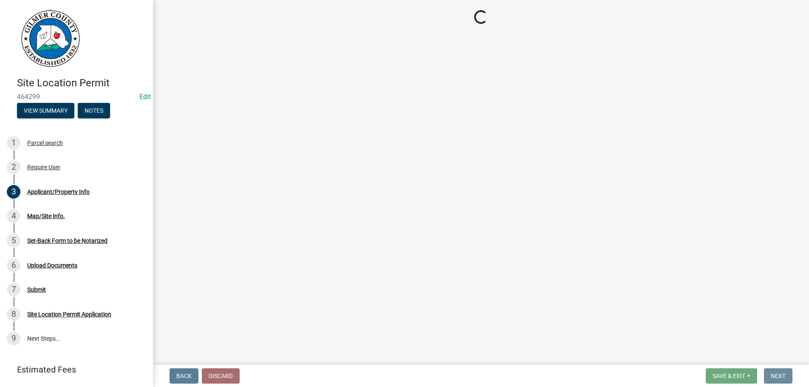
scroll to position [0, 0]
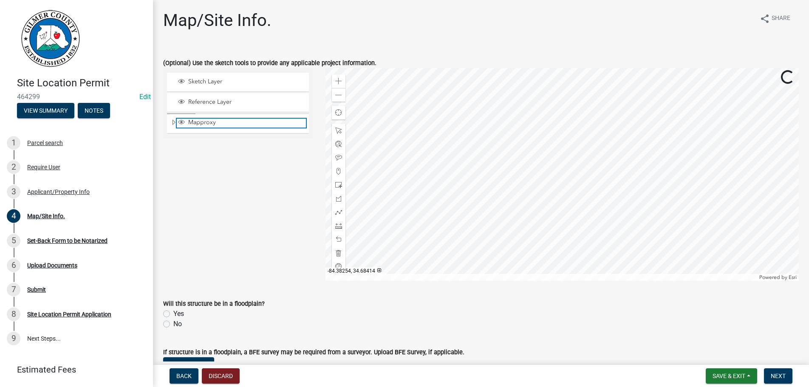
click at [223, 121] on span "Mapproxy" at bounding box center [246, 123] width 120 height 8
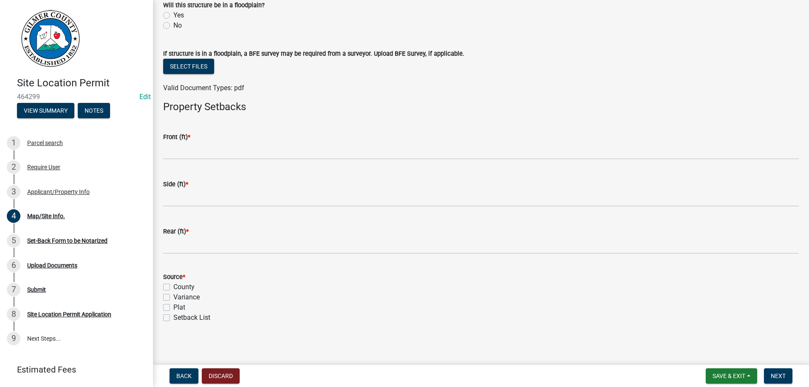
scroll to position [300, 0]
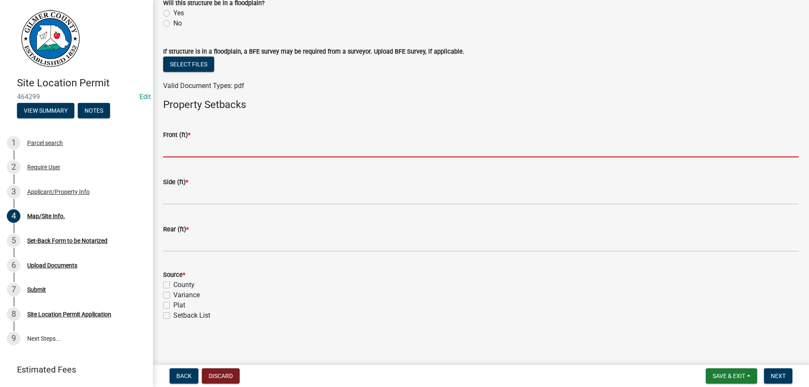
click at [213, 150] on input "text" at bounding box center [481, 148] width 636 height 17
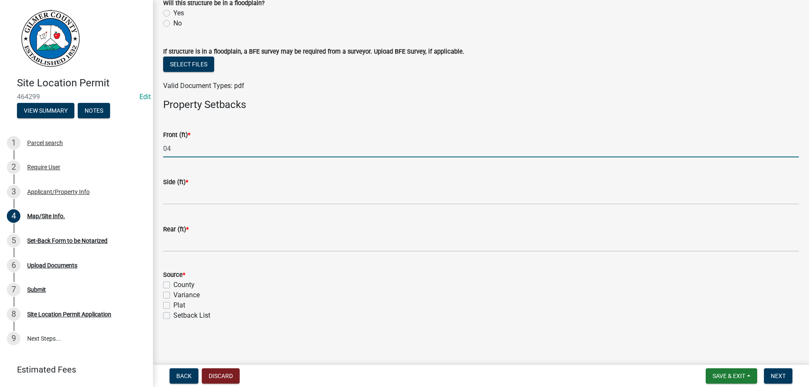
type input "4"
type input "40"
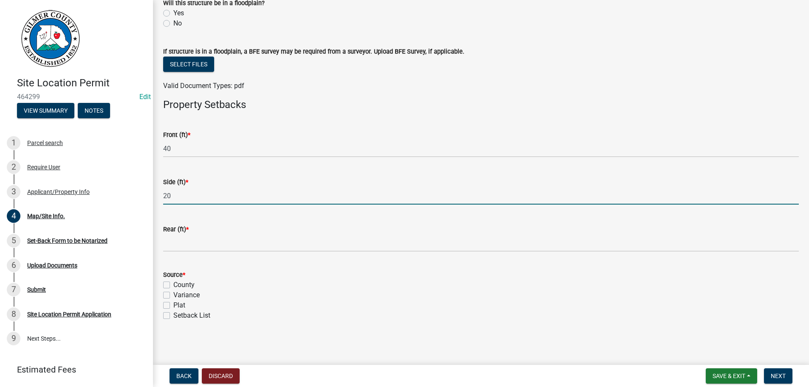
type input "20"
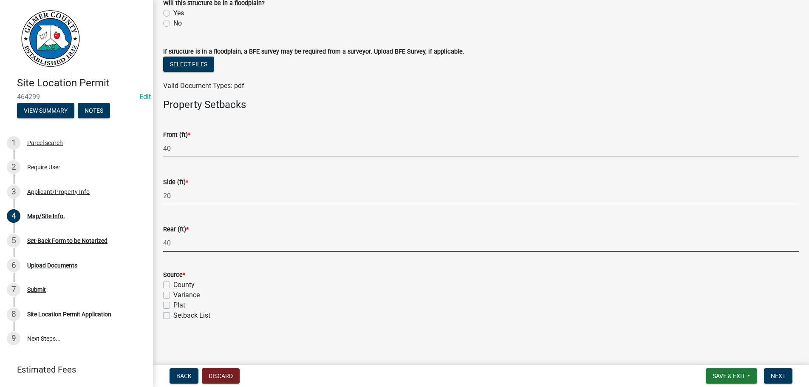
type input "40"
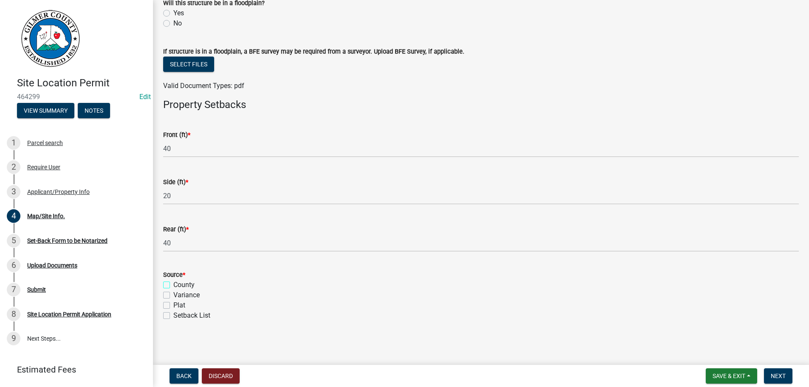
click at [173, 280] on input "County" at bounding box center [176, 283] width 6 height 6
checkbox input "true"
checkbox input "false"
click at [173, 316] on label "Setback List" at bounding box center [191, 315] width 37 height 10
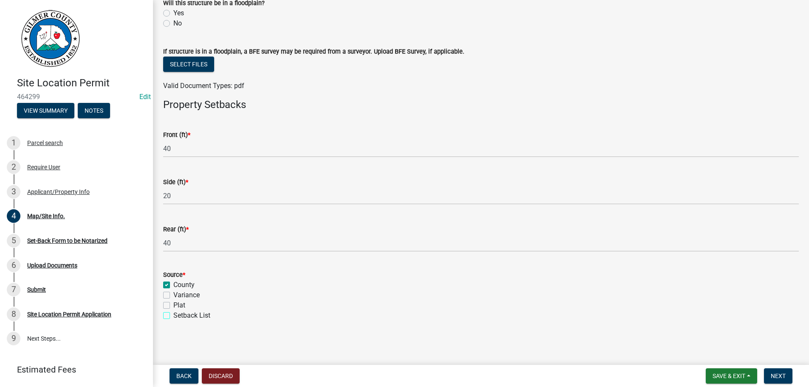
click at [173, 316] on input "Setback List" at bounding box center [176, 313] width 6 height 6
checkbox input "true"
checkbox input "false"
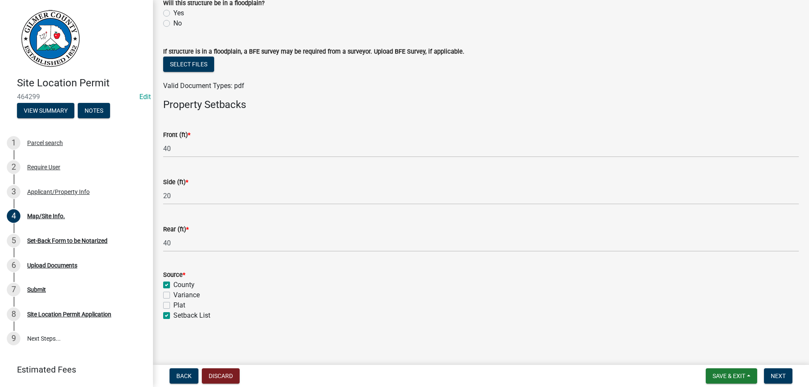
checkbox input "true"
click at [775, 376] on span "Next" at bounding box center [778, 375] width 15 height 7
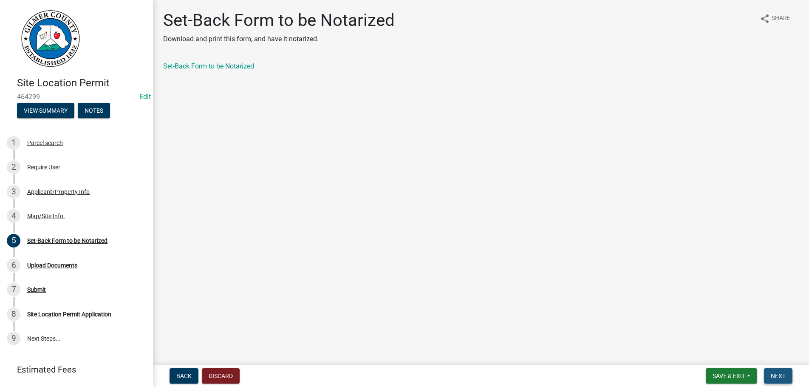
click at [772, 376] on span "Next" at bounding box center [778, 375] width 15 height 7
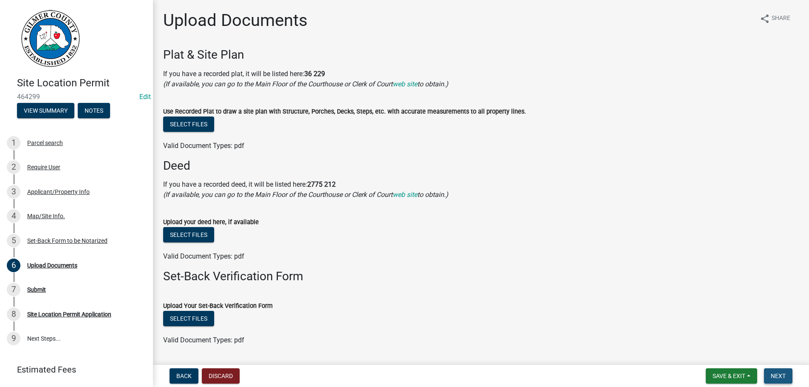
click at [772, 376] on span "Next" at bounding box center [778, 375] width 15 height 7
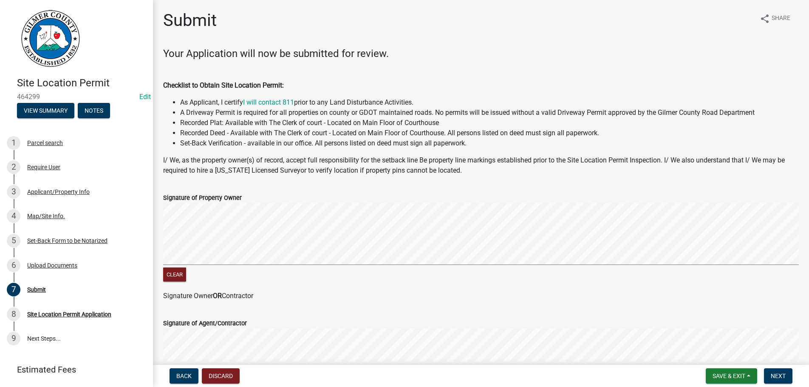
scroll to position [173, 0]
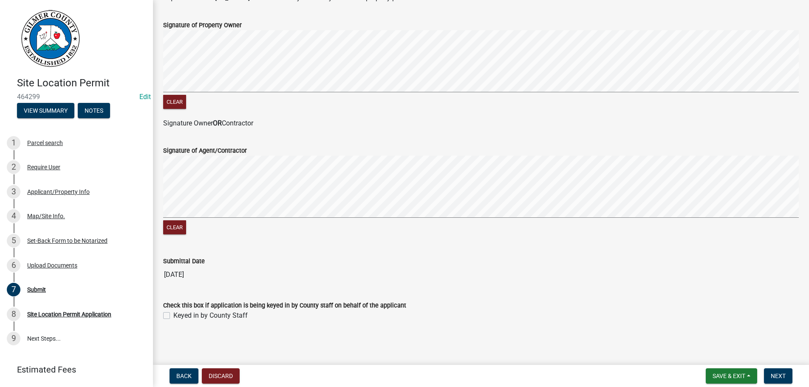
click at [173, 315] on label "Keyed in by County Staff" at bounding box center [210, 315] width 74 height 10
click at [173, 315] on input "Keyed in by County Staff" at bounding box center [176, 313] width 6 height 6
checkbox input "true"
click at [778, 373] on span "Next" at bounding box center [778, 375] width 15 height 7
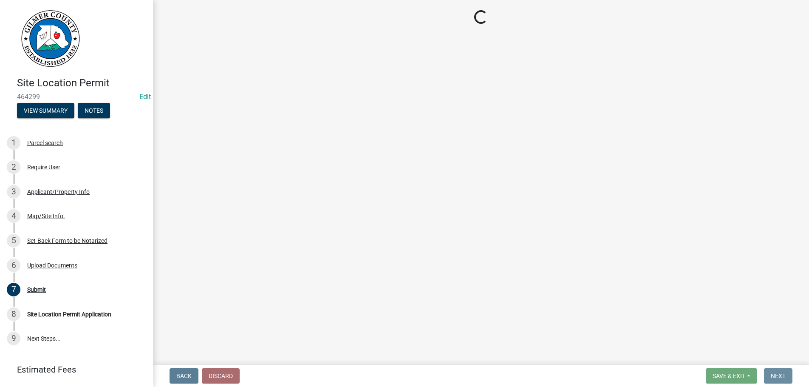
scroll to position [0, 0]
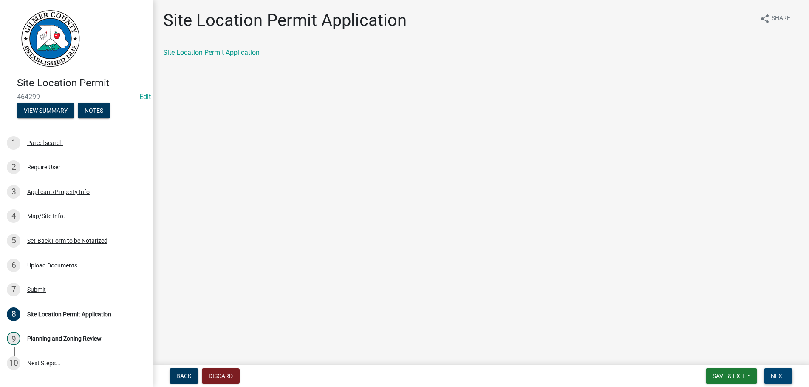
click at [773, 373] on span "Next" at bounding box center [778, 375] width 15 height 7
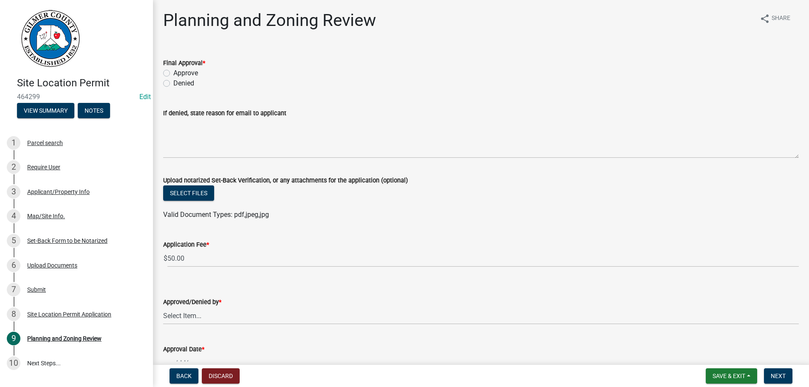
click at [173, 73] on label "Approve" at bounding box center [185, 73] width 25 height 10
click at [173, 73] on input "Approve" at bounding box center [176, 71] width 6 height 6
radio input "true"
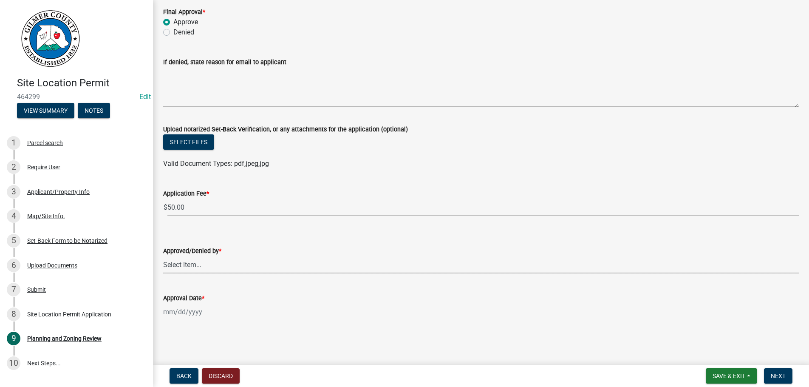
click at [163, 256] on select "Select Item... [PERSON_NAME] [PERSON_NAME] [PERSON_NAME] [PERSON_NAME] [PERSON_…" at bounding box center [481, 264] width 636 height 17
click option "[PERSON_NAME]" at bounding box center [0, 0] width 0 height 0
select select "b44f7338-8171-40f4-83dd-b8ba3065c966"
select select "8"
select select "2025"
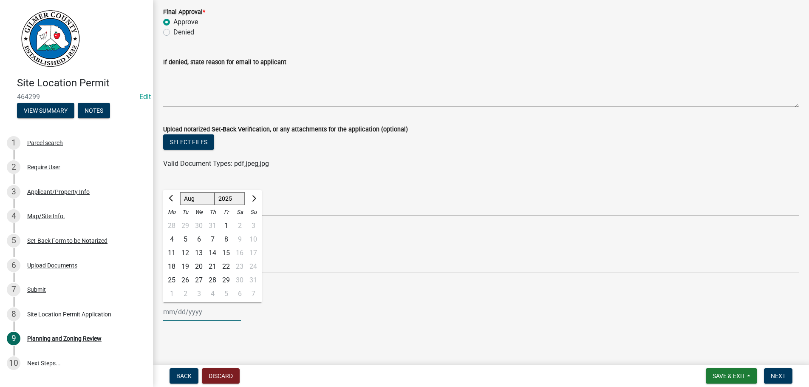
type input "[DATE]"
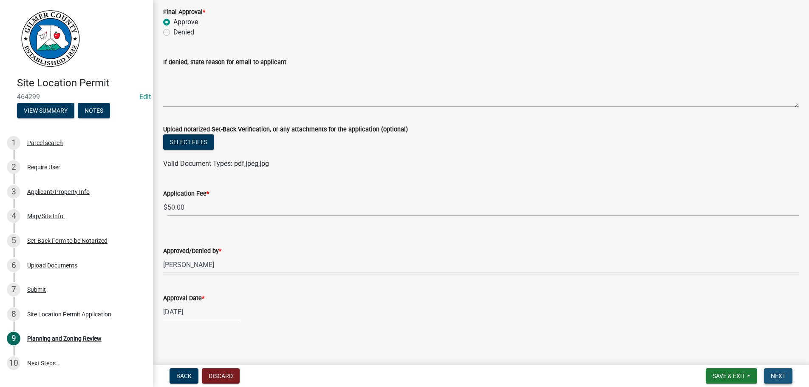
click at [780, 370] on button "Next" at bounding box center [778, 375] width 28 height 15
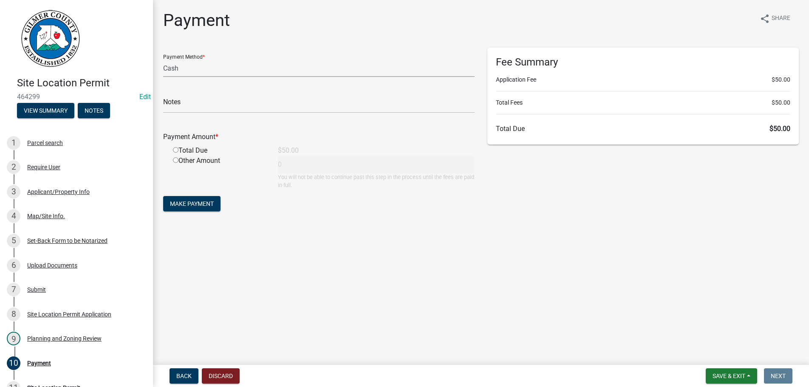
click at [163, 59] on select "Credit Card POS Check Cash" at bounding box center [318, 67] width 311 height 17
select select "1: 0"
click option "Check" at bounding box center [0, 0] width 0 height 0
click at [206, 104] on input "text" at bounding box center [318, 104] width 311 height 17
type input "1118"
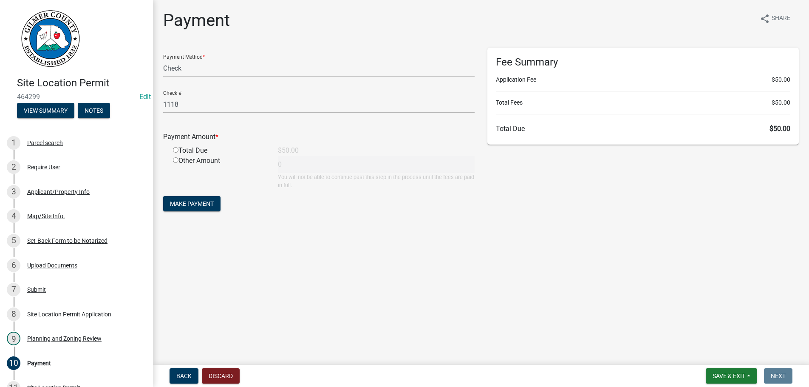
click at [173, 147] on input "radio" at bounding box center [176, 150] width 6 height 6
radio input "true"
type input "50"
click at [163, 196] on button "Make Payment" at bounding box center [191, 203] width 57 height 15
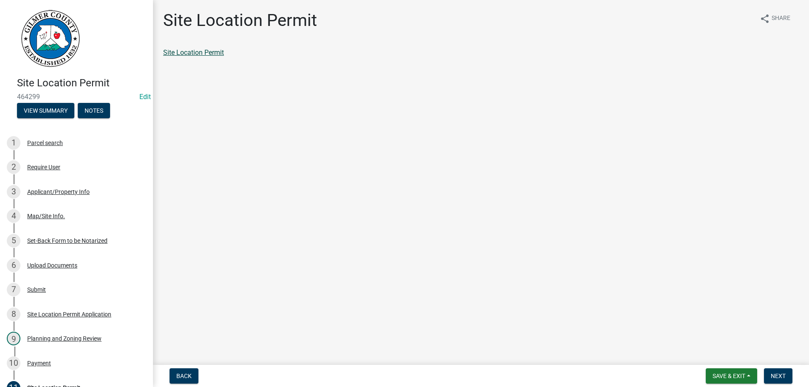
click at [178, 51] on link "Site Location Permit" at bounding box center [193, 52] width 61 height 8
click at [207, 51] on link "Site Location Permit" at bounding box center [193, 52] width 61 height 8
click at [777, 377] on span "Next" at bounding box center [778, 375] width 15 height 7
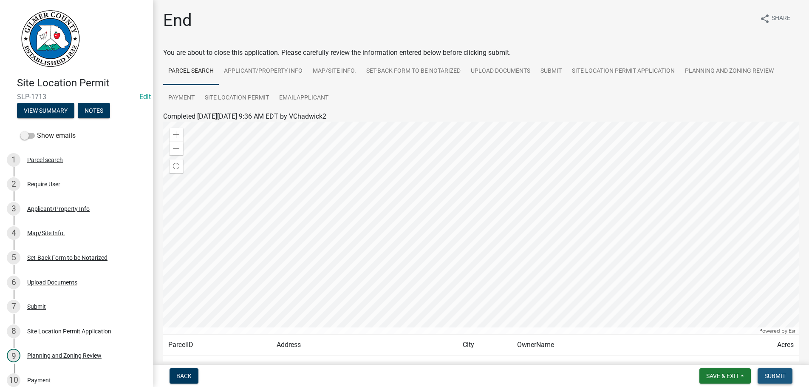
click at [781, 377] on span "Submit" at bounding box center [774, 375] width 21 height 7
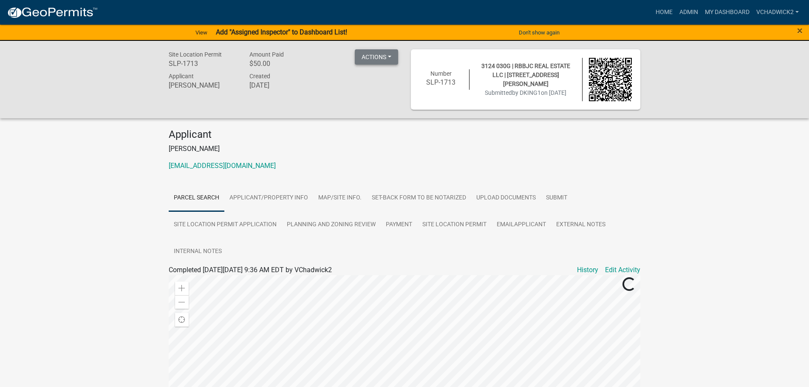
click at [373, 55] on button "Actions" at bounding box center [376, 56] width 43 height 15
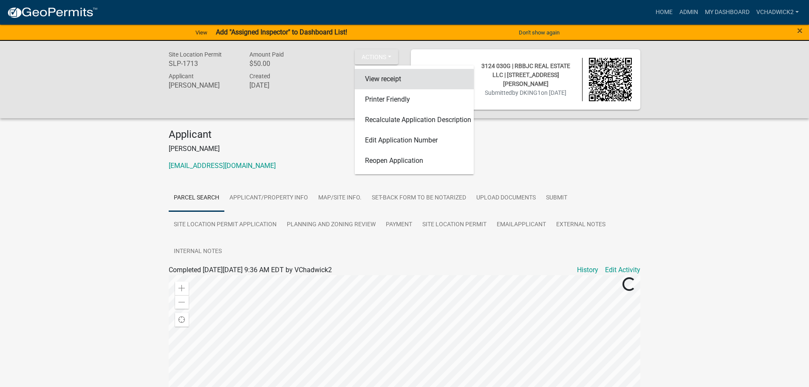
click at [371, 77] on link "View receipt" at bounding box center [414, 79] width 119 height 20
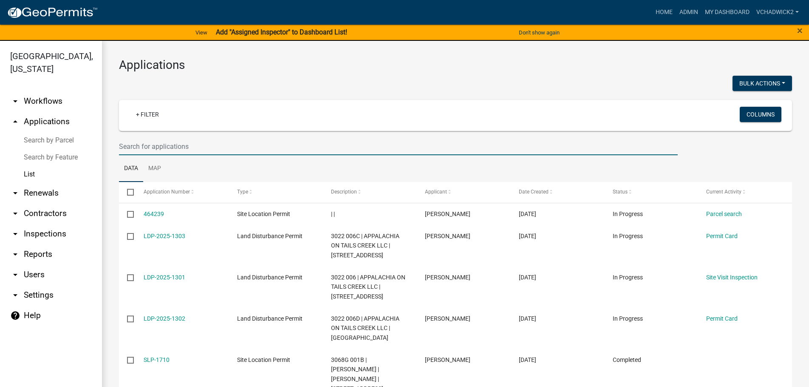
click at [185, 144] on input "text" at bounding box center [398, 146] width 559 height 17
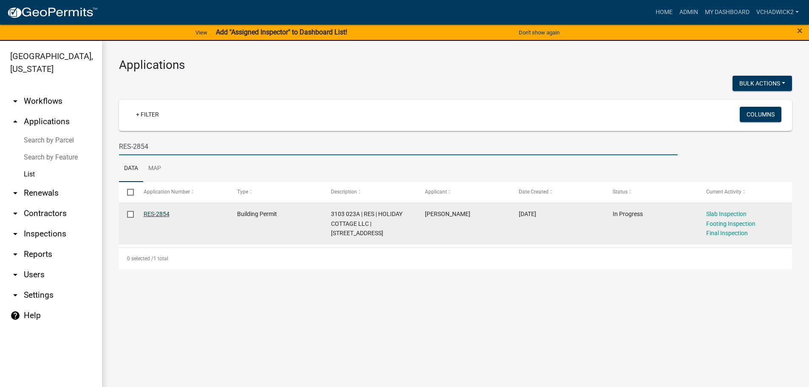
type input "RES-2854"
click at [158, 212] on link "RES-2854" at bounding box center [157, 213] width 26 height 7
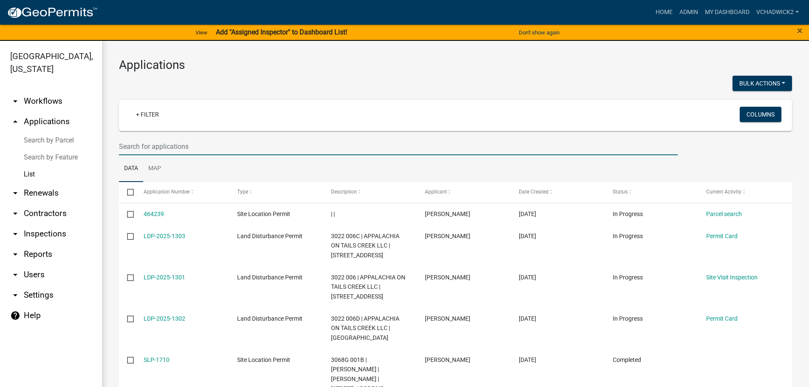
click at [249, 146] on input "text" at bounding box center [398, 146] width 559 height 17
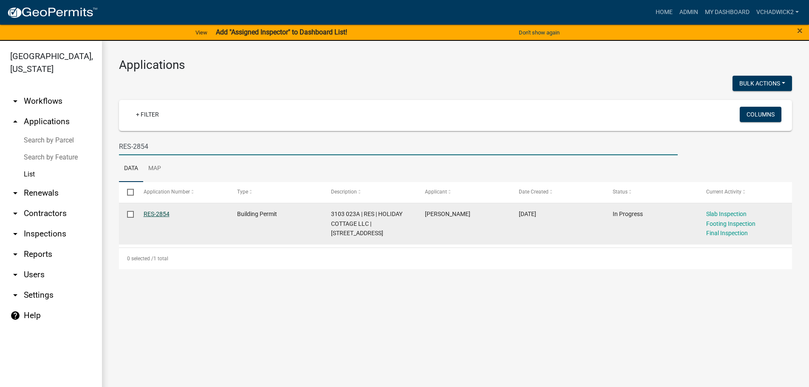
type input "RES-2854"
click at [156, 213] on link "RES-2854" at bounding box center [157, 213] width 26 height 7
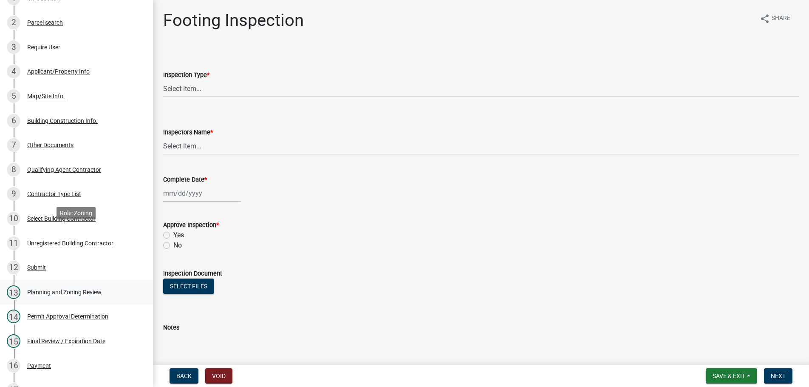
scroll to position [217, 0]
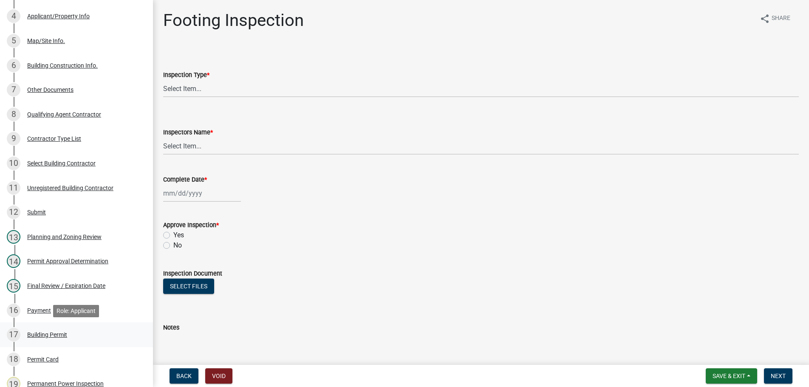
click at [45, 329] on div "17 Building Permit" at bounding box center [73, 335] width 133 height 14
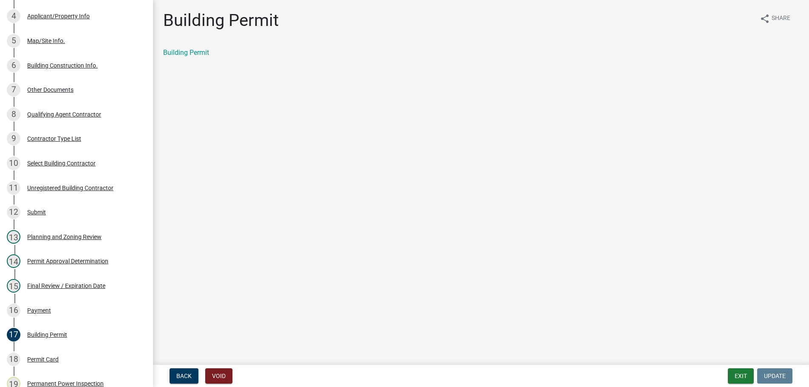
click at [187, 48] on div "Building Permit" at bounding box center [481, 53] width 636 height 10
click at [187, 52] on link "Building Permit" at bounding box center [186, 52] width 46 height 8
click at [740, 374] on button "Exit" at bounding box center [741, 375] width 26 height 15
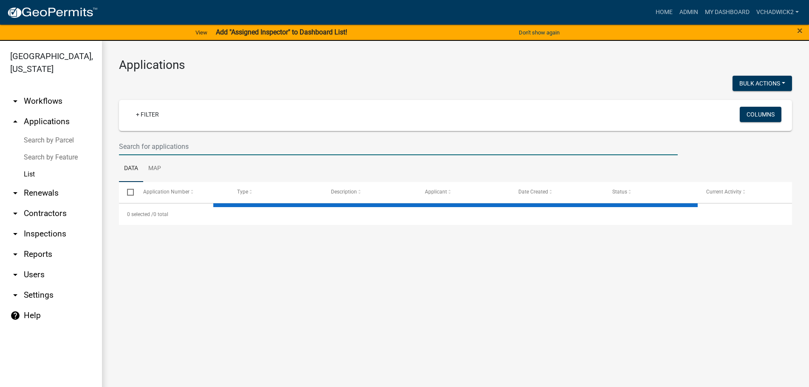
click at [171, 143] on input "text" at bounding box center [398, 146] width 559 height 17
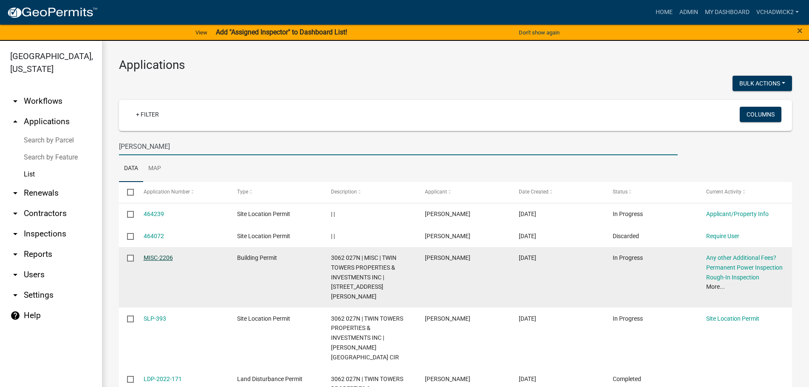
type input "SCOTT KIPP"
click at [152, 256] on link "MISC-2206" at bounding box center [158, 257] width 29 height 7
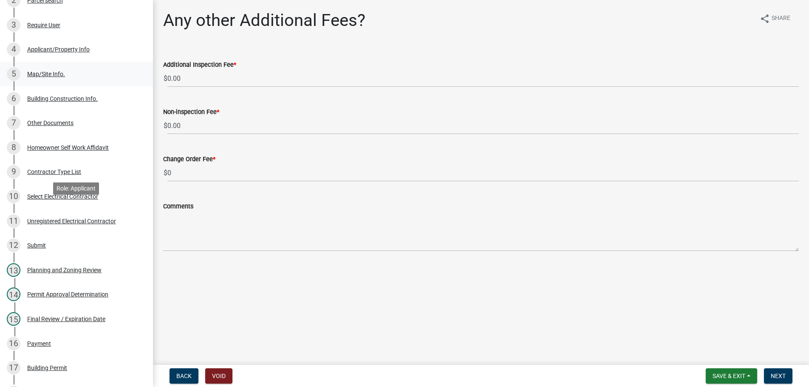
scroll to position [217, 0]
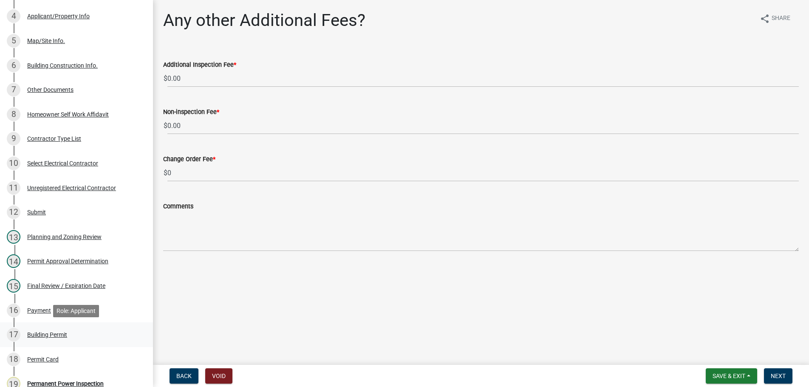
click at [39, 333] on div "Building Permit" at bounding box center [47, 334] width 40 height 6
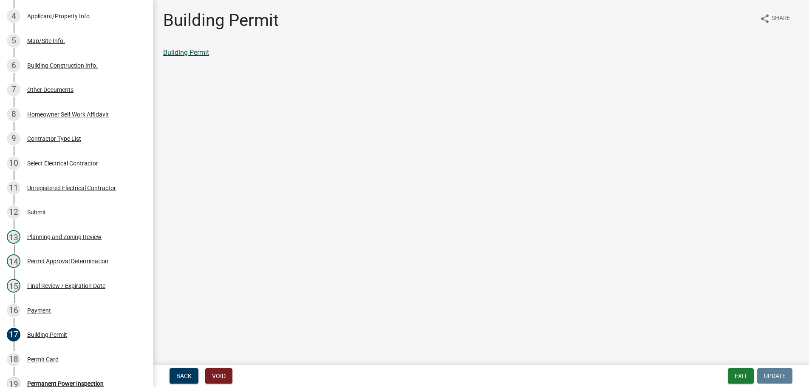
click at [178, 49] on link "Building Permit" at bounding box center [186, 52] width 46 height 8
click at [739, 375] on button "Exit" at bounding box center [741, 375] width 26 height 15
